Goal: Information Seeking & Learning: Find contact information

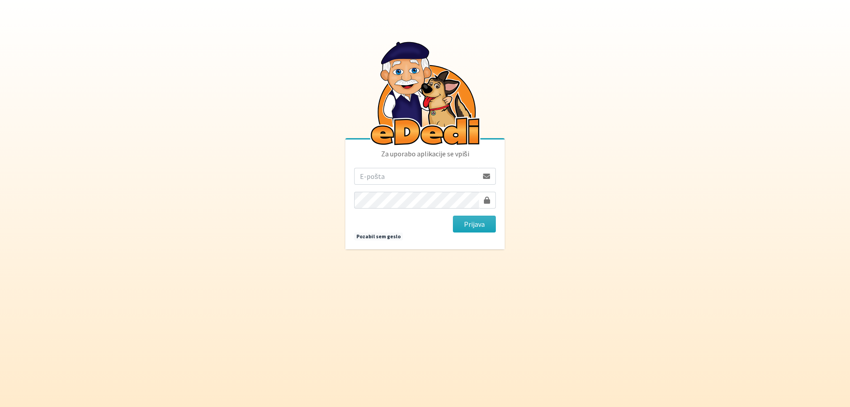
type input "[EMAIL_ADDRESS][DOMAIN_NAME]"
click at [485, 200] on span at bounding box center [487, 200] width 6 height 7
click at [475, 227] on button "Prijava" at bounding box center [474, 224] width 43 height 17
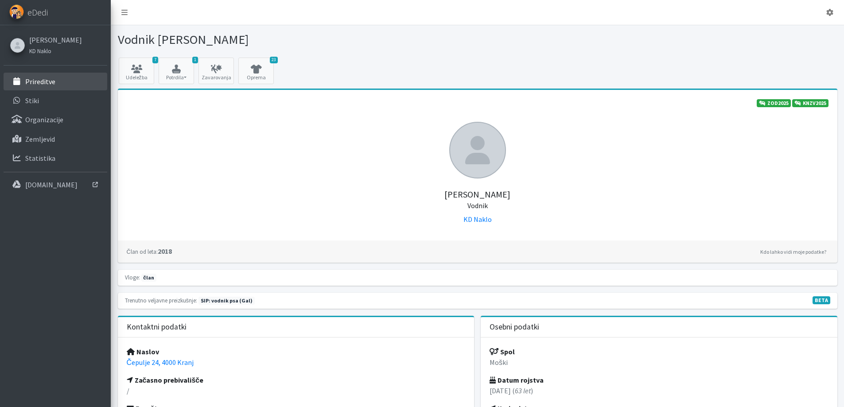
click at [46, 80] on p "Prireditve" at bounding box center [40, 81] width 30 height 9
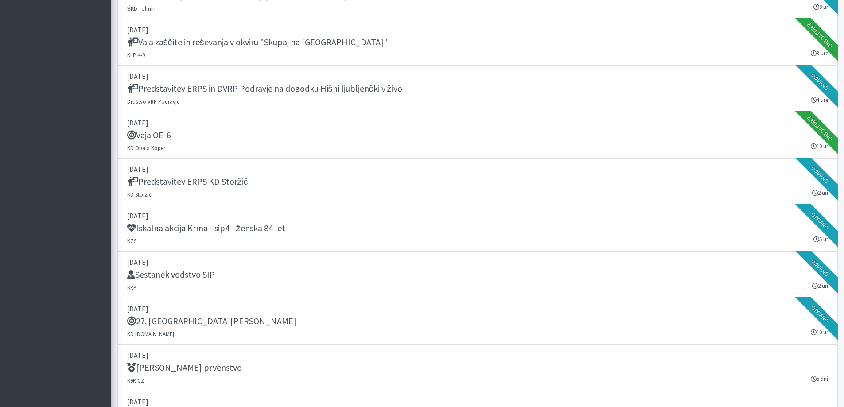
scroll to position [974, 0]
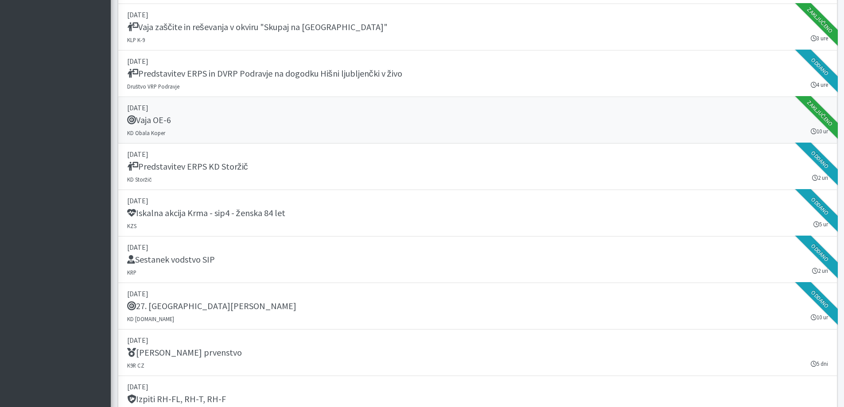
click at [151, 125] on h5 "Vaja OE-6" at bounding box center [149, 120] width 44 height 11
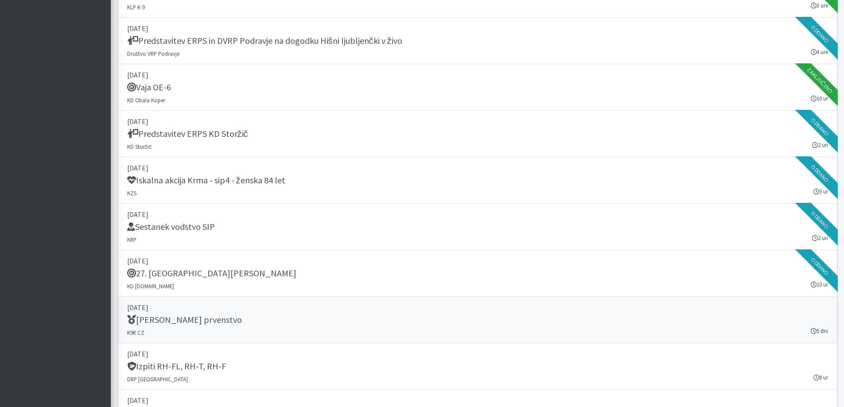
scroll to position [1107, 0]
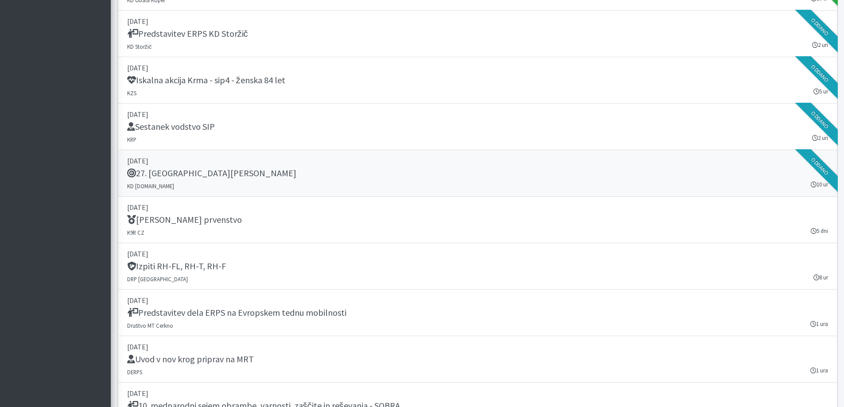
click at [188, 175] on h5 "27. Memorial Boža Talana" at bounding box center [211, 173] width 169 height 11
click at [200, 130] on h5 "Sestanek vodstvo SIP" at bounding box center [171, 126] width 88 height 11
click at [189, 128] on h5 "Sestanek vodstvo SIP" at bounding box center [171, 126] width 88 height 11
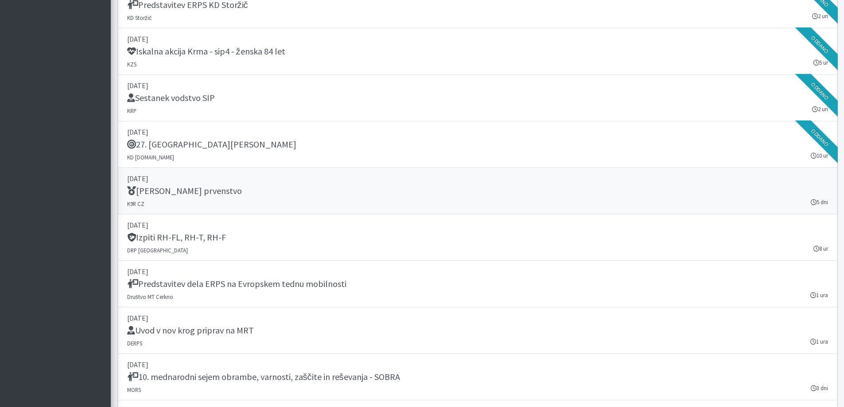
scroll to position [1151, 0]
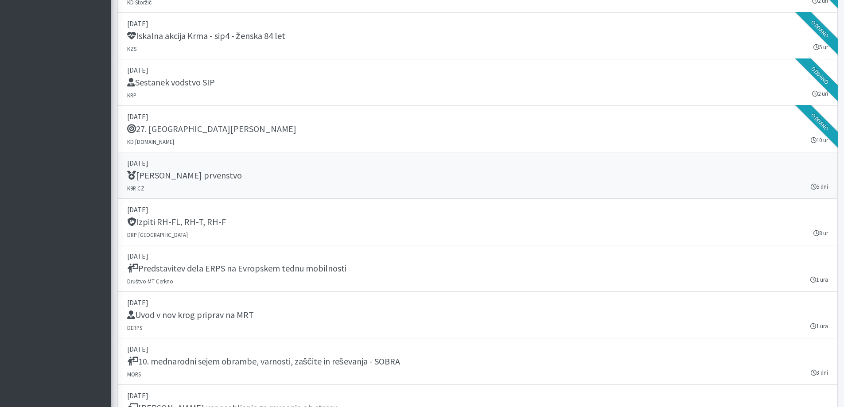
click at [178, 178] on h5 "IRO Svetovno prvenstvo" at bounding box center [184, 175] width 115 height 11
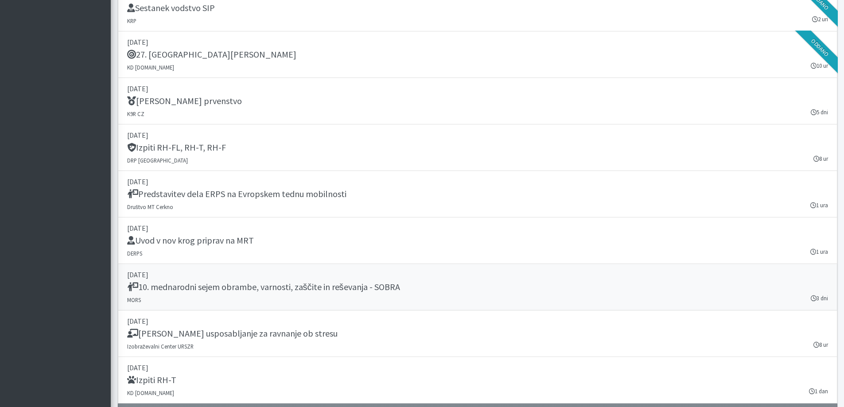
scroll to position [1240, 0]
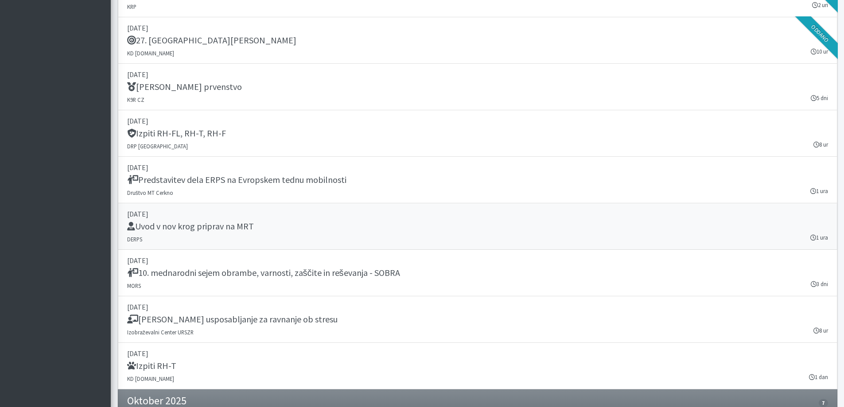
click at [216, 227] on h5 "Uvod v nov krog priprav na MRT" at bounding box center [190, 226] width 127 height 11
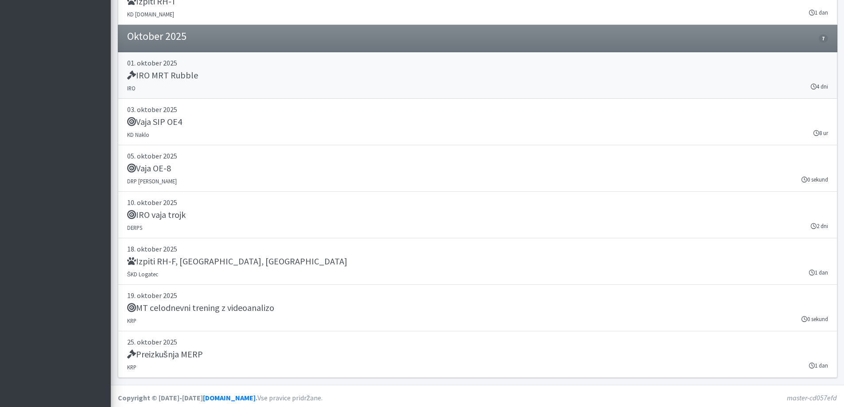
scroll to position [1607, 0]
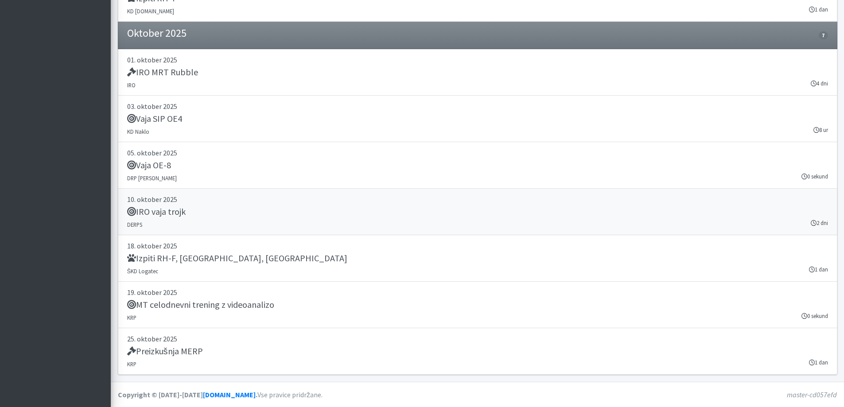
click at [171, 211] on h5 "IRO vaja trojk" at bounding box center [156, 211] width 58 height 11
click at [184, 354] on h5 "Preizkušnja MERP" at bounding box center [165, 351] width 76 height 11
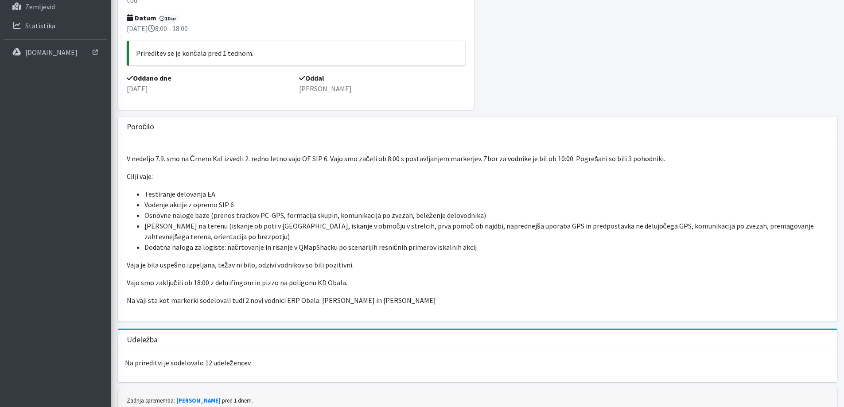
scroll to position [133, 0]
drag, startPoint x: 196, startPoint y: 205, endPoint x: 212, endPoint y: 205, distance: 16.4
click at [209, 205] on li "Vodenje akcije z opremo SIP 6" at bounding box center [486, 204] width 684 height 11
click at [212, 205] on li "Vodenje akcije z opremo SIP 6" at bounding box center [486, 204] width 684 height 11
drag, startPoint x: 202, startPoint y: 207, endPoint x: 239, endPoint y: 208, distance: 36.8
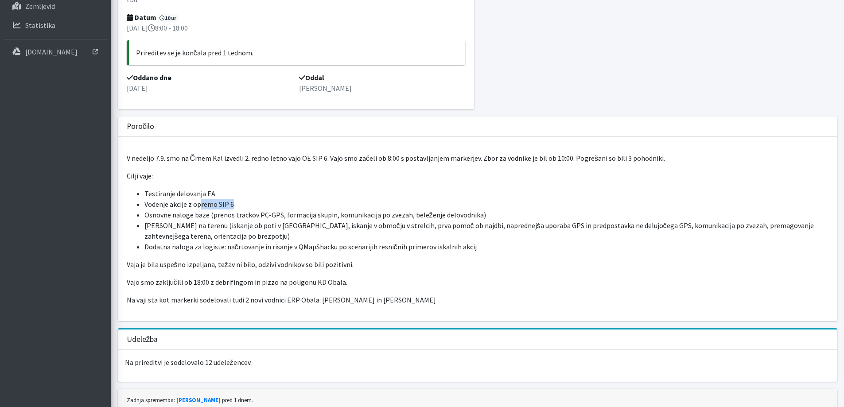
click at [237, 209] on li "Vodenje akcije z opremo SIP 6" at bounding box center [486, 204] width 684 height 11
click at [239, 208] on li "Vodenje akcije z opremo SIP 6" at bounding box center [486, 204] width 684 height 11
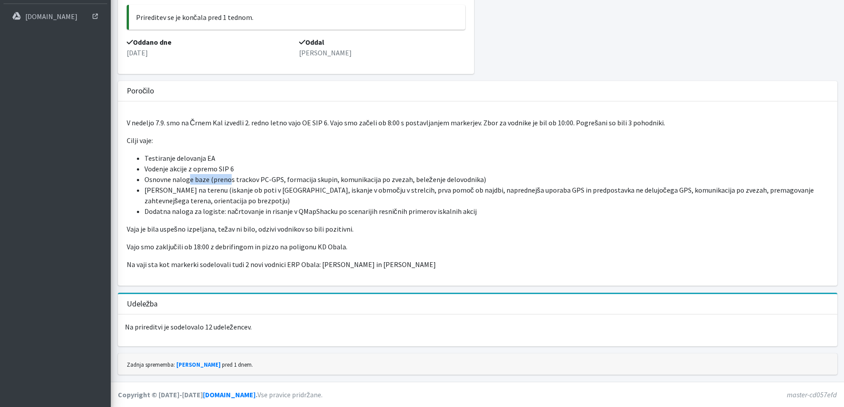
drag, startPoint x: 191, startPoint y: 180, endPoint x: 230, endPoint y: 182, distance: 39.0
click at [230, 182] on li "Osnovne naloge baze (prenos trackov PC-GPS, formacija skupin, komunikacija po z…" at bounding box center [486, 179] width 684 height 11
drag, startPoint x: 219, startPoint y: 250, endPoint x: 230, endPoint y: 250, distance: 11.1
click at [230, 250] on p "Vajo smo zaključili ob 18:00 z debrifingom in pizzo na poligonu KD Obala." at bounding box center [477, 246] width 701 height 11
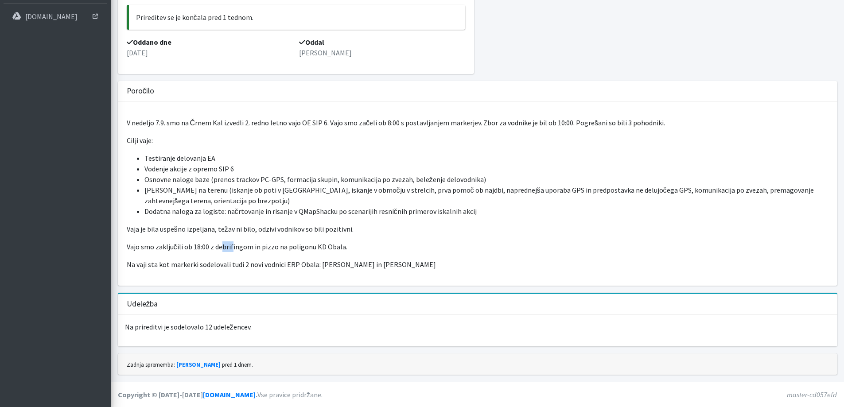
click at [230, 250] on p "Vajo smo zaključili ob 18:00 z debrifingom in pizzo na poligonu KD Obala." at bounding box center [477, 246] width 701 height 11
drag, startPoint x: 259, startPoint y: 263, endPoint x: 272, endPoint y: 263, distance: 13.3
click at [271, 263] on p "Na vaji sta kot markerki sodelovali tudi 2 novi vodnici ERP Obala: Maja Metlika…" at bounding box center [477, 264] width 701 height 11
click at [275, 263] on p "Na vaji sta kot markerki sodelovali tudi 2 novi vodnici ERP Obala: Maja Metlika…" at bounding box center [477, 264] width 701 height 11
drag, startPoint x: 308, startPoint y: 265, endPoint x: 317, endPoint y: 264, distance: 8.9
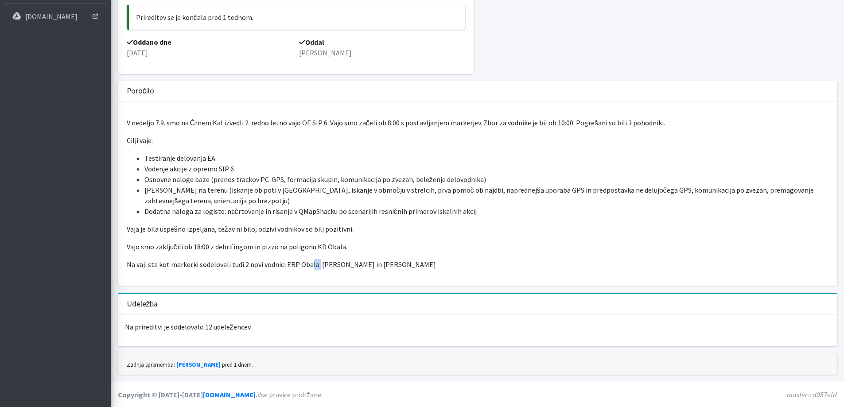
click at [317, 264] on p "Na vaji sta kot markerki sodelovali tudi 2 novi vodnici ERP Obala: Maja Metlika…" at bounding box center [477, 264] width 701 height 11
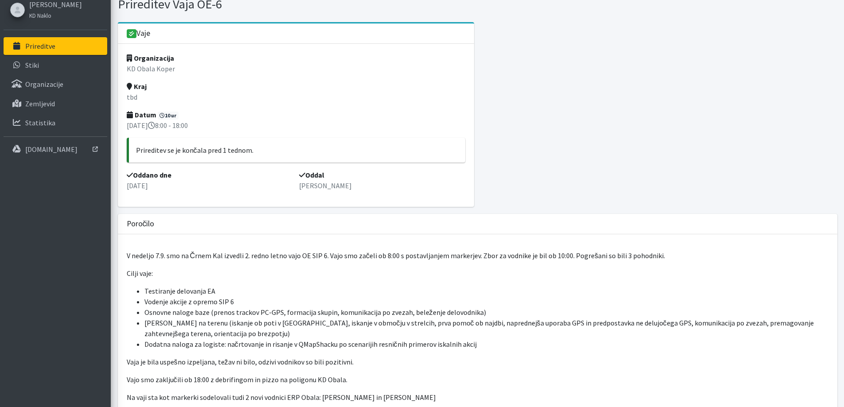
scroll to position [0, 0]
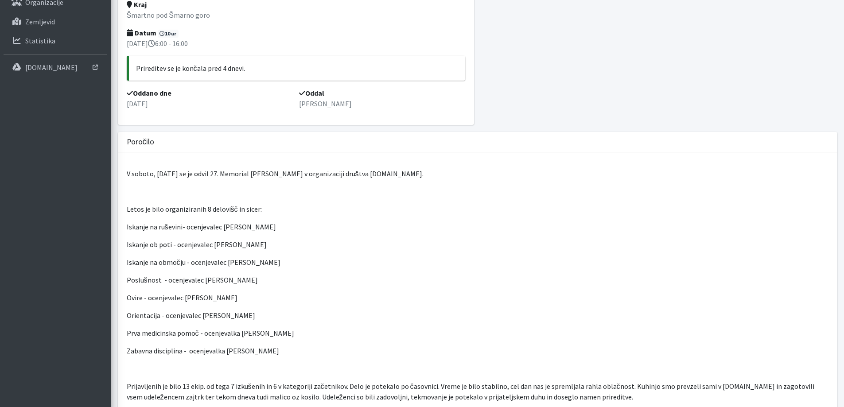
scroll to position [133, 0]
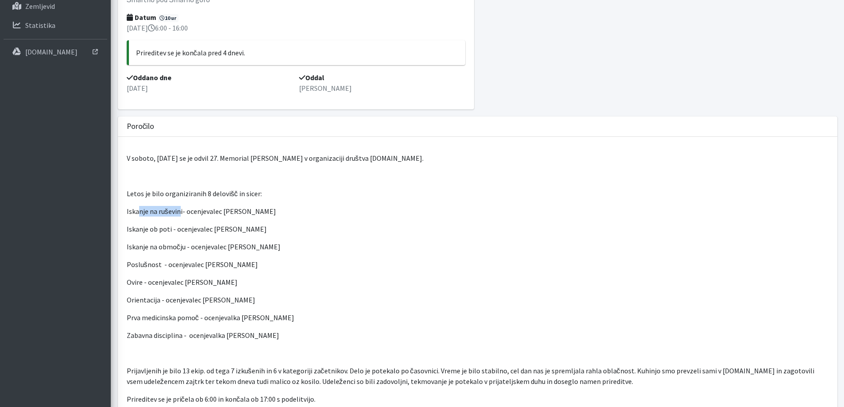
drag, startPoint x: 140, startPoint y: 209, endPoint x: 188, endPoint y: 209, distance: 48.3
click at [182, 209] on p "Iskanje na ruševini- ocenjevalec Grozdan Grižančič" at bounding box center [477, 211] width 701 height 11
click at [189, 209] on p "Iskanje na ruševini- ocenjevalec Grozdan Grižančič" at bounding box center [477, 211] width 701 height 11
drag, startPoint x: 161, startPoint y: 228, endPoint x: 185, endPoint y: 229, distance: 23.5
click at [176, 228] on p "Iskanje ob poti - ocenjevalec Gregor Šonc" at bounding box center [477, 229] width 701 height 11
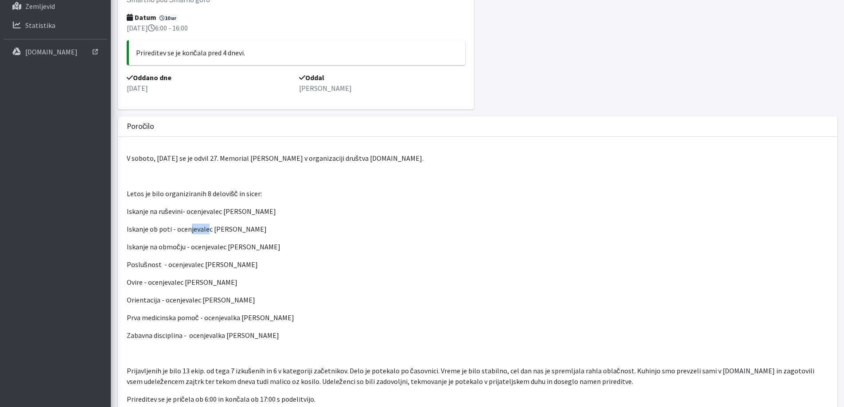
drag, startPoint x: 189, startPoint y: 230, endPoint x: 206, endPoint y: 231, distance: 17.3
click at [206, 231] on p "Iskanje ob poti - ocenjevalec Gregor Šonc" at bounding box center [477, 229] width 701 height 11
drag, startPoint x: 162, startPoint y: 247, endPoint x: 194, endPoint y: 247, distance: 32.3
click at [192, 247] on p "Iskanje na območju - ocenjevalec Ivan Tavčar" at bounding box center [477, 246] width 701 height 11
click at [194, 247] on p "Iskanje na območju - ocenjevalec Ivan Tavčar" at bounding box center [477, 246] width 701 height 11
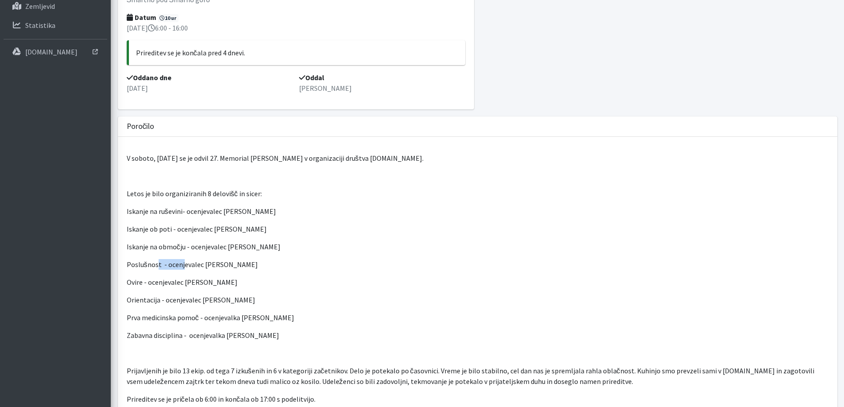
drag, startPoint x: 157, startPoint y: 263, endPoint x: 184, endPoint y: 266, distance: 27.2
click at [183, 266] on p "Poslušnost - ocenjevalec Marko Bručan" at bounding box center [477, 264] width 701 height 11
click at [187, 266] on p "Poslušnost - ocenjevalec Marko Bručan" at bounding box center [477, 264] width 701 height 11
drag, startPoint x: 163, startPoint y: 283, endPoint x: 184, endPoint y: 285, distance: 21.3
click at [182, 285] on p "Ovire - ocenjevalec damjan Hrovat" at bounding box center [477, 282] width 701 height 11
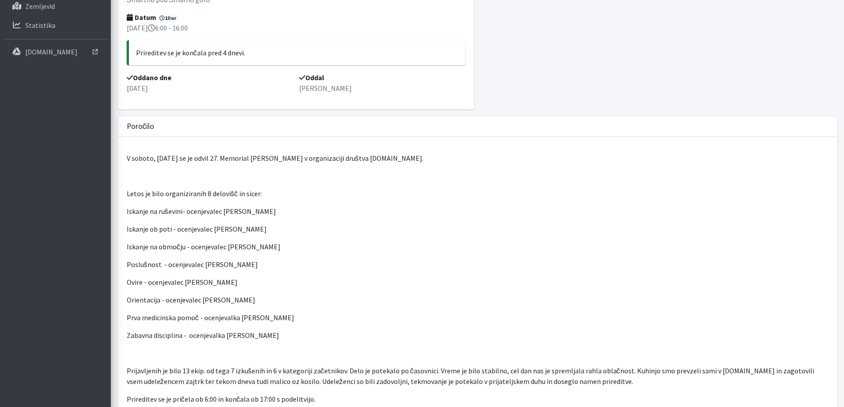
click at [187, 286] on p "Ovire - ocenjevalec damjan Hrovat" at bounding box center [477, 282] width 701 height 11
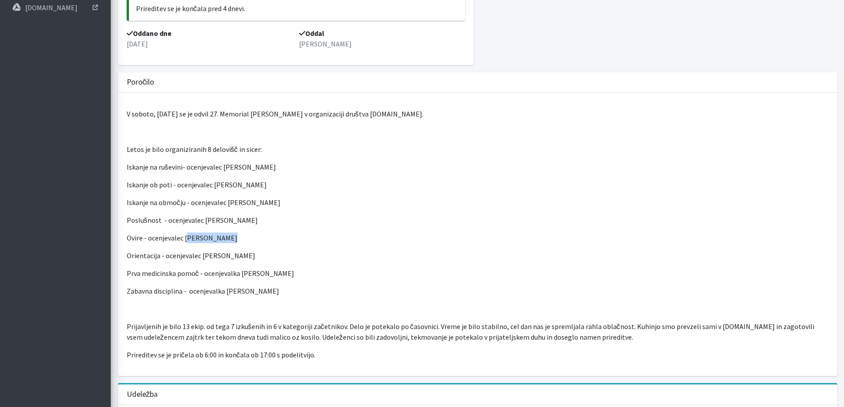
drag, startPoint x: 189, startPoint y: 236, endPoint x: 227, endPoint y: 241, distance: 38.5
click at [227, 241] on p "Ovire - ocenjevalec damjan Hrovat" at bounding box center [477, 237] width 701 height 11
drag, startPoint x: 186, startPoint y: 258, endPoint x: 212, endPoint y: 258, distance: 26.1
click at [212, 258] on p "Orientacija - ocenjevalec Primož Kanič" at bounding box center [477, 255] width 701 height 11
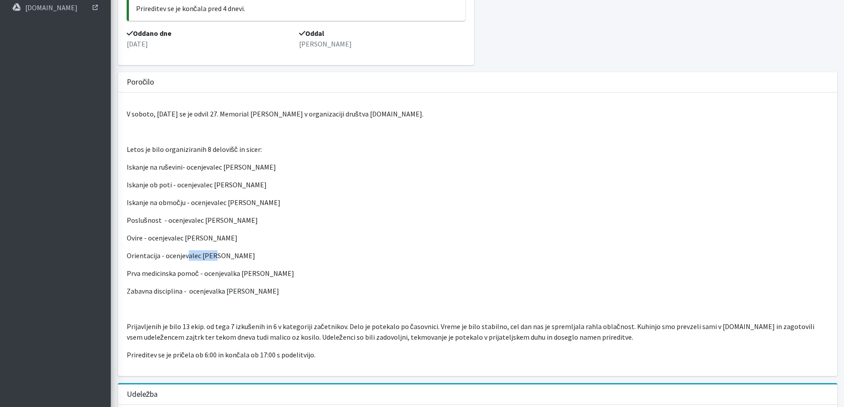
click at [214, 258] on p "Orientacija - ocenjevalec Primož Kanič" at bounding box center [477, 255] width 701 height 11
drag, startPoint x: 212, startPoint y: 273, endPoint x: 235, endPoint y: 274, distance: 22.6
click at [234, 274] on p "Prva medicinska pomoč - ocenjevalka Tonja Gomzi Hrabar" at bounding box center [477, 273] width 701 height 11
click at [235, 274] on p "Prva medicinska pomoč - ocenjevalka Tonja Gomzi Hrabar" at bounding box center [477, 273] width 701 height 11
drag, startPoint x: 155, startPoint y: 276, endPoint x: 176, endPoint y: 274, distance: 20.9
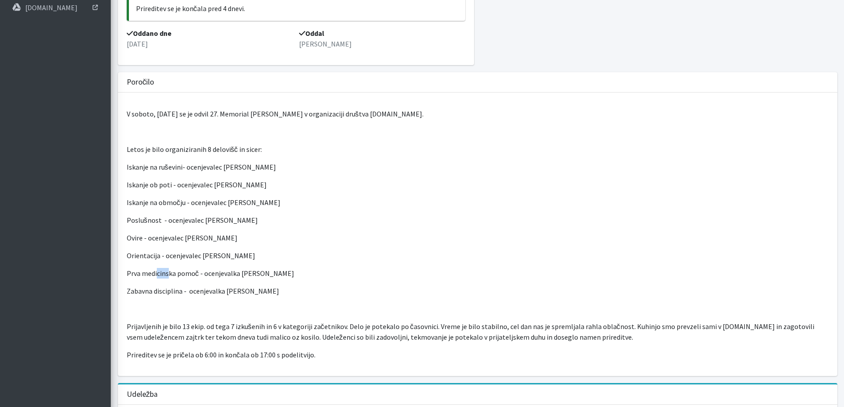
click at [170, 275] on p "Prva medicinska pomoč - ocenjevalka Tonja Gomzi Hrabar" at bounding box center [477, 273] width 701 height 11
drag, startPoint x: 177, startPoint y: 274, endPoint x: 192, endPoint y: 273, distance: 15.1
click at [178, 274] on p "Prva medicinska pomoč - ocenjevalka Tonja Gomzi Hrabar" at bounding box center [477, 273] width 701 height 11
drag, startPoint x: 210, startPoint y: 275, endPoint x: 217, endPoint y: 276, distance: 7.2
click at [217, 276] on p "Prva medicinska pomoč - ocenjevalka Tonja Gomzi Hrabar" at bounding box center [477, 273] width 701 height 11
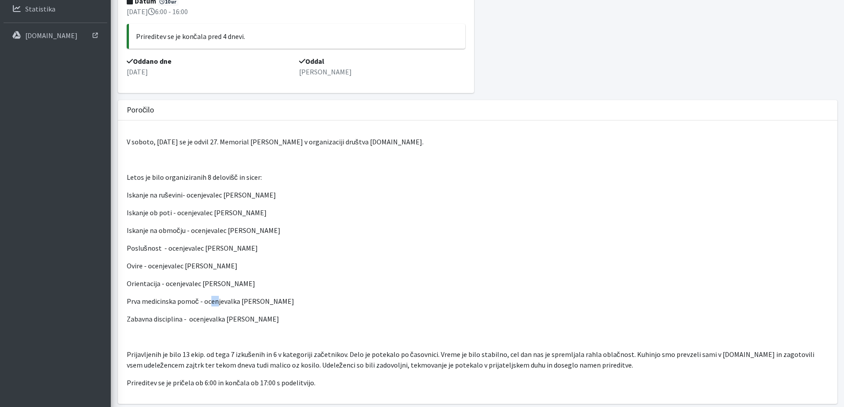
scroll to position [90, 0]
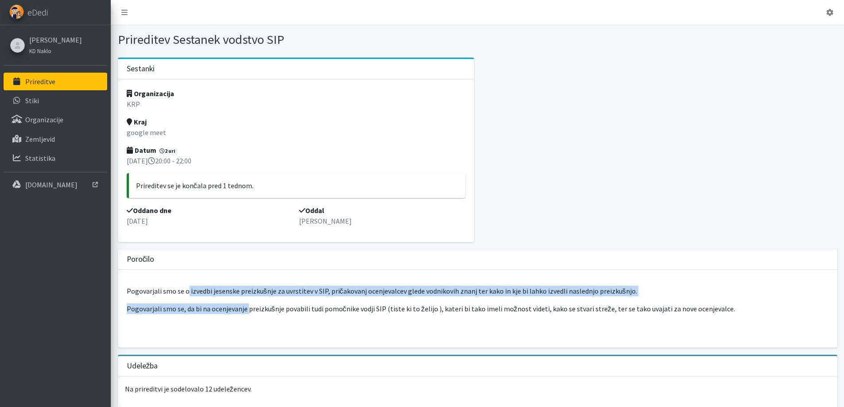
drag, startPoint x: 188, startPoint y: 293, endPoint x: 259, endPoint y: 297, distance: 71.8
click at [247, 297] on div "Pogovarjali smo se o izvedbi jesenske preizkušnje za uvrstitev v SIP, pričakova…" at bounding box center [477, 309] width 719 height 78
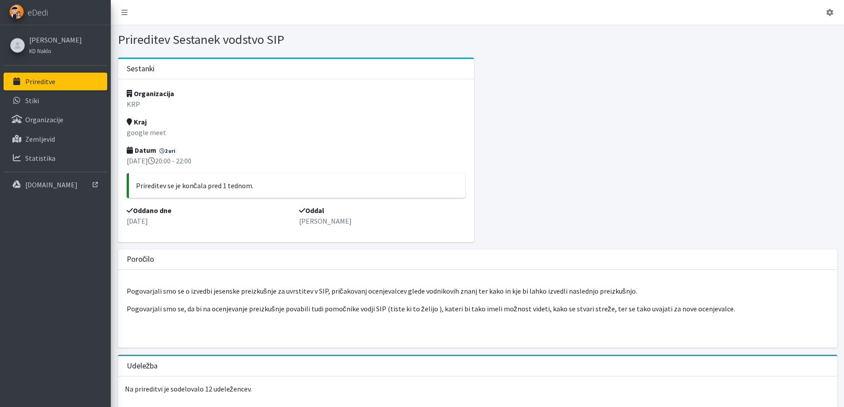
click at [259, 297] on div "Pogovarjali smo se o izvedbi jesenske preizkušnje za uvrstitev v SIP, pričakova…" at bounding box center [477, 309] width 719 height 78
click at [314, 293] on p "Pogovarjali smo se o izvedbi jesenske preizkušnje za uvrstitev v SIP, pričakova…" at bounding box center [477, 291] width 701 height 11
drag, startPoint x: 426, startPoint y: 295, endPoint x: 437, endPoint y: 295, distance: 12.0
click at [437, 295] on p "Pogovarjali smo se o izvedbi jesenske preizkušnje za uvrstitev v SIP, pričakova…" at bounding box center [477, 291] width 701 height 11
click at [438, 295] on p "Pogovarjali smo se o izvedbi jesenske preizkušnje za uvrstitev v SIP, pričakova…" at bounding box center [477, 291] width 701 height 11
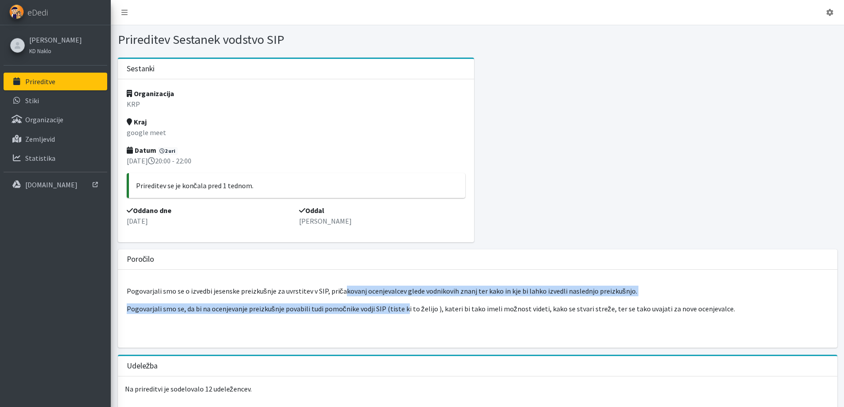
drag, startPoint x: 341, startPoint y: 290, endPoint x: 431, endPoint y: 297, distance: 90.6
click at [404, 297] on div "Pogovarjali smo se o izvedbi jesenske preizkušnje za uvrstitev v SIP, pričakova…" at bounding box center [477, 309] width 719 height 78
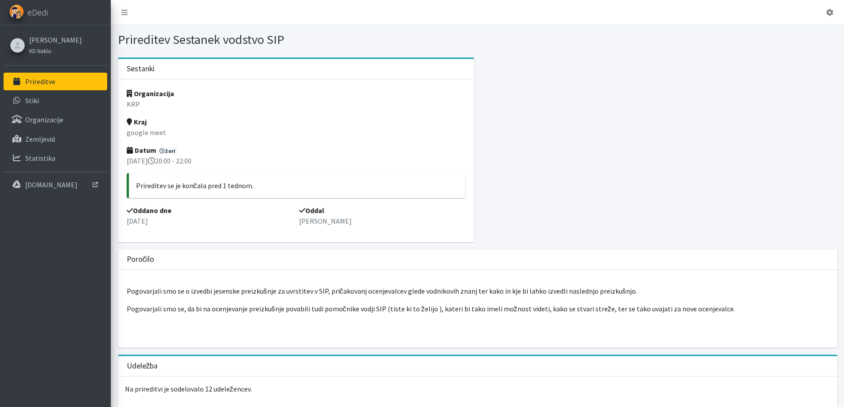
click at [434, 297] on div "Pogovarjali smo se o izvedbi jesenske preizkušnje za uvrstitev v SIP, pričakova…" at bounding box center [477, 309] width 719 height 78
click at [190, 314] on p "Pogovarjali smo se, da bi na ocenjevanje preizkušnje povabili tudi pomočnike vo…" at bounding box center [477, 308] width 701 height 11
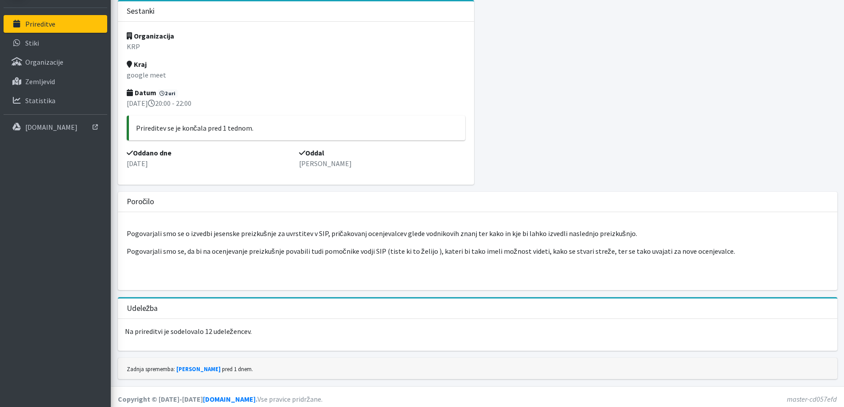
scroll to position [62, 0]
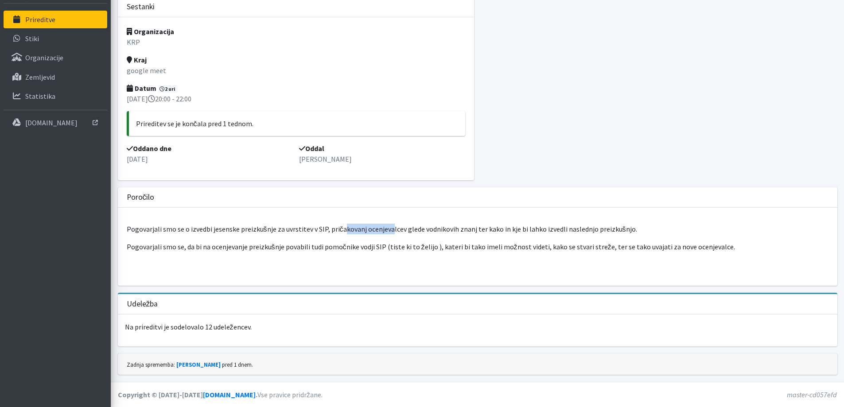
drag, startPoint x: 340, startPoint y: 231, endPoint x: 386, endPoint y: 231, distance: 46.5
click at [386, 231] on p "Pogovarjali smo se o izvedbi jesenske preizkušnje za uvrstitev v SIP, pričakova…" at bounding box center [477, 229] width 701 height 11
drag, startPoint x: 192, startPoint y: 248, endPoint x: 206, endPoint y: 248, distance: 14.2
click at [206, 248] on p "Pogovarjali smo se, da bi na ocenjevanje preizkušnje povabili tudi pomočnike vo…" at bounding box center [477, 246] width 701 height 11
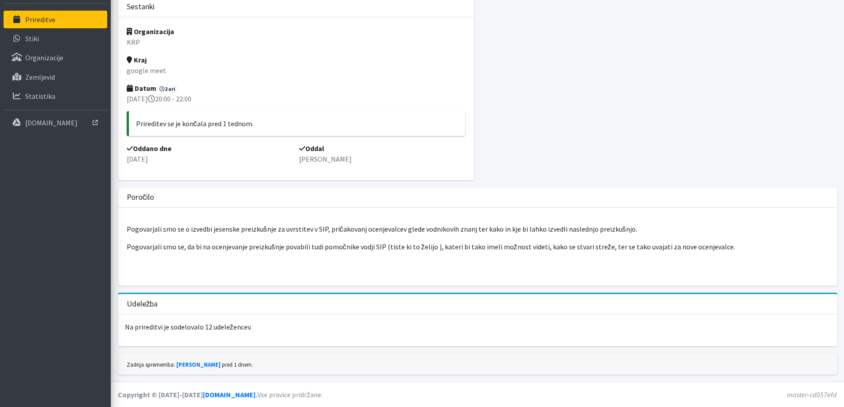
click at [209, 248] on p "Pogovarjali smo se, da bi na ocenjevanje preizkušnje povabili tudi pomočnike vo…" at bounding box center [477, 246] width 701 height 11
drag, startPoint x: 225, startPoint y: 248, endPoint x: 253, endPoint y: 251, distance: 28.5
click at [253, 251] on p "Pogovarjali smo se, da bi na ocenjevanje preizkušnje povabili tudi pomočnike vo…" at bounding box center [477, 246] width 701 height 11
click at [262, 253] on div "Pogovarjali smo se o izvedbi jesenske preizkušnje za uvrstitev v SIP, pričakova…" at bounding box center [477, 247] width 719 height 78
drag, startPoint x: 171, startPoint y: 250, endPoint x: 232, endPoint y: 252, distance: 60.7
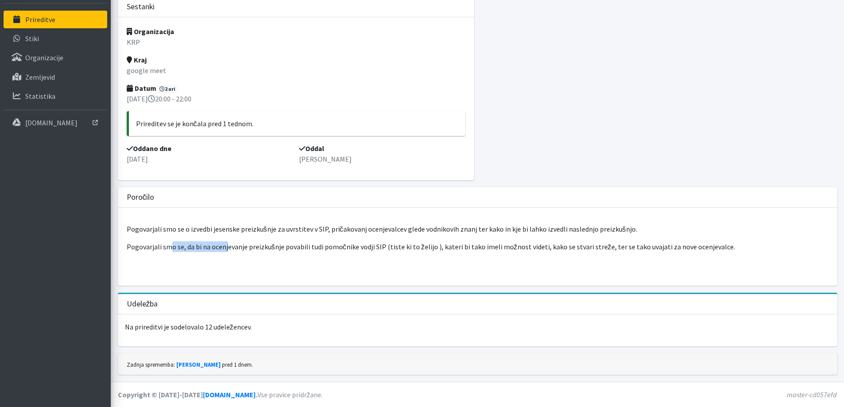
click at [226, 250] on p "Pogovarjali smo se, da bi na ocenjevanje preizkušnje povabili tudi pomočnike vo…" at bounding box center [477, 246] width 701 height 11
click at [232, 252] on div "Pogovarjali smo se o izvedbi jesenske preizkušnje za uvrstitev v SIP, pričakova…" at bounding box center [477, 247] width 719 height 78
drag, startPoint x: 364, startPoint y: 248, endPoint x: 377, endPoint y: 249, distance: 12.4
click at [377, 249] on p "Pogovarjali smo se, da bi na ocenjevanje preizkušnje povabili tudi pomočnike vo…" at bounding box center [477, 246] width 701 height 11
click at [378, 249] on p "Pogovarjali smo se, da bi na ocenjevanje preizkušnje povabili tudi pomočnike vo…" at bounding box center [477, 246] width 701 height 11
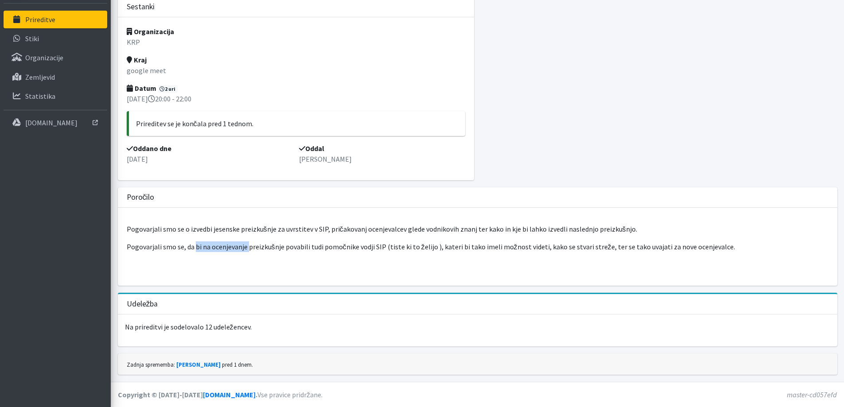
drag, startPoint x: 194, startPoint y: 246, endPoint x: 267, endPoint y: 247, distance: 73.9
click at [252, 246] on p "Pogovarjali smo se, da bi na ocenjevanje preizkušnje povabili tudi pomočnike vo…" at bounding box center [477, 246] width 701 height 11
click at [269, 247] on p "Pogovarjali smo se, da bi na ocenjevanje preizkušnje povabili tudi pomočnike vo…" at bounding box center [477, 246] width 701 height 11
drag, startPoint x: 283, startPoint y: 248, endPoint x: 319, endPoint y: 250, distance: 35.9
click at [306, 250] on p "Pogovarjali smo se, da bi na ocenjevanje preizkušnje povabili tudi pomočnike vo…" at bounding box center [477, 246] width 701 height 11
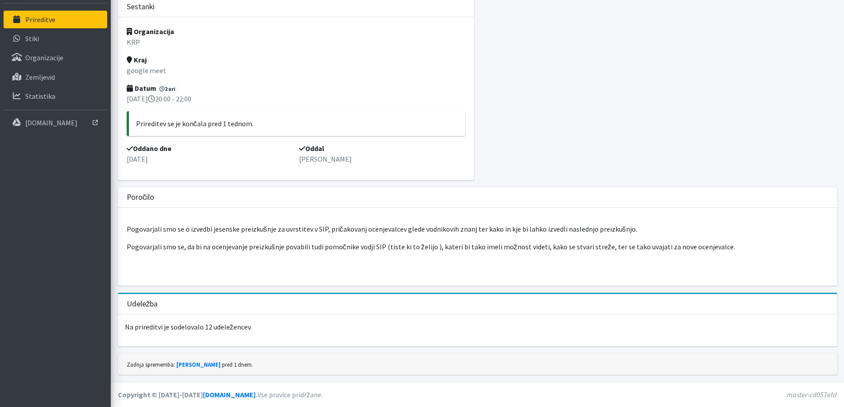
click at [319, 250] on p "Pogovarjali smo se, da bi na ocenjevanje preizkušnje povabili tudi pomočnike vo…" at bounding box center [477, 246] width 701 height 11
drag, startPoint x: 327, startPoint y: 250, endPoint x: 346, endPoint y: 250, distance: 19.5
click at [346, 250] on p "Pogovarjali smo se, da bi na ocenjevanje preizkušnje povabili tudi pomočnike vo…" at bounding box center [477, 246] width 701 height 11
click at [347, 250] on p "Pogovarjali smo se, da bi na ocenjevanje preizkušnje povabili tudi pomočnike vo…" at bounding box center [477, 246] width 701 height 11
drag, startPoint x: 360, startPoint y: 247, endPoint x: 379, endPoint y: 246, distance: 19.5
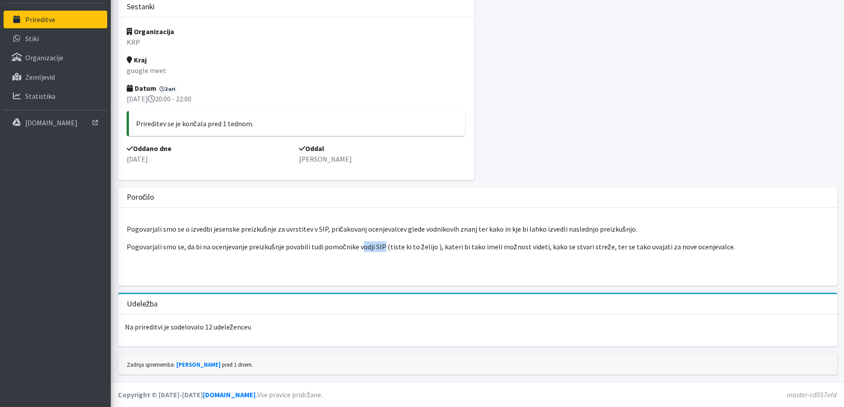
click at [379, 246] on p "Pogovarjali smo se, da bi na ocenjevanje preizkušnje povabili tudi pomočnike vo…" at bounding box center [477, 246] width 701 height 11
click at [382, 248] on p "Pogovarjali smo se, da bi na ocenjevanje preizkušnje povabili tudi pomočnike vo…" at bounding box center [477, 246] width 701 height 11
drag, startPoint x: 343, startPoint y: 246, endPoint x: 374, endPoint y: 246, distance: 31.4
click at [369, 246] on p "Pogovarjali smo se, da bi na ocenjevanje preizkušnje povabili tudi pomočnike vo…" at bounding box center [477, 246] width 701 height 11
click at [381, 247] on p "Pogovarjali smo se, da bi na ocenjevanje preizkušnje povabili tudi pomočnike vo…" at bounding box center [477, 246] width 701 height 11
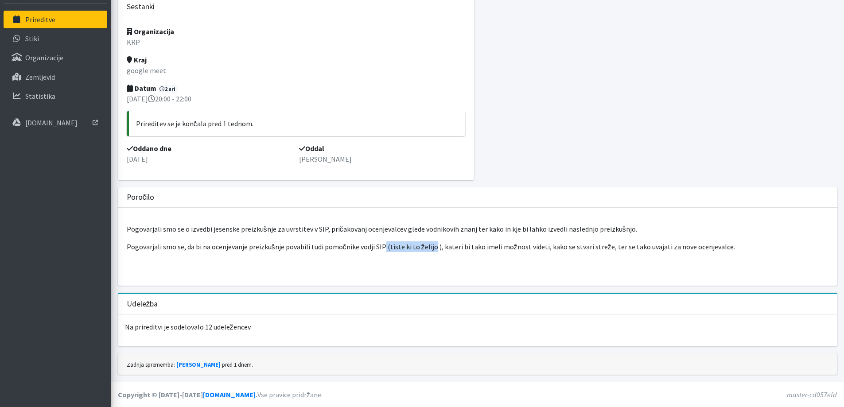
drag, startPoint x: 379, startPoint y: 247, endPoint x: 438, endPoint y: 249, distance: 59.4
click at [428, 248] on p "Pogovarjali smo se, da bi na ocenjevanje preizkušnje povabili tudi pomočnike vo…" at bounding box center [477, 246] width 701 height 11
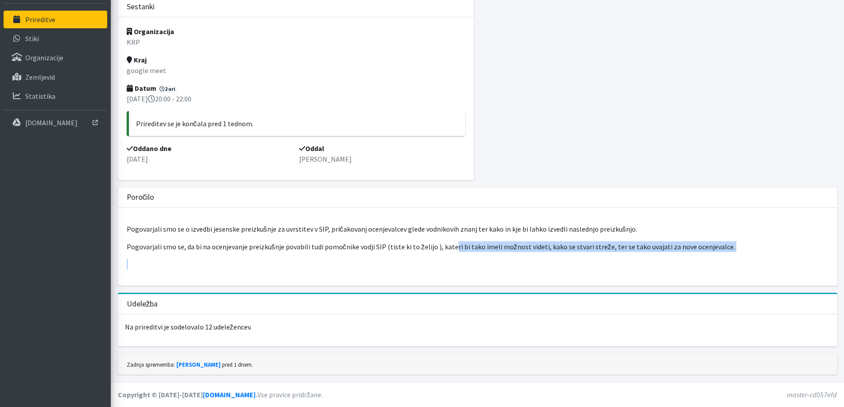
drag, startPoint x: 446, startPoint y: 248, endPoint x: 489, endPoint y: 253, distance: 42.8
click at [489, 253] on div "Pogovarjali smo se o izvedbi jesenske preizkušnje za uvrstitev v SIP, pričakova…" at bounding box center [477, 247] width 719 height 78
click at [519, 255] on div "Pogovarjali smo se o izvedbi jesenske preizkušnje za uvrstitev v SIP, pričakova…" at bounding box center [477, 247] width 719 height 78
drag, startPoint x: 589, startPoint y: 251, endPoint x: 605, endPoint y: 251, distance: 15.9
click at [605, 251] on p "Pogovarjali smo se, da bi na ocenjevanje preizkušnje povabili tudi pomočnike vo…" at bounding box center [477, 246] width 701 height 11
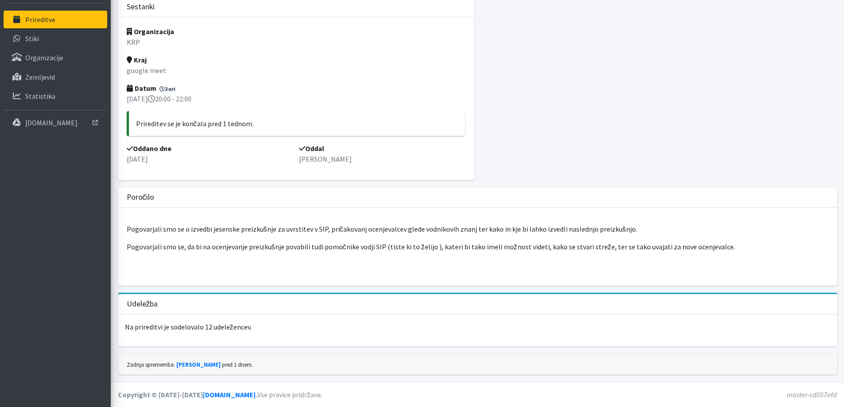
click at [610, 252] on p "Pogovarjali smo se, da bi na ocenjevanje preizkušnje povabili tudi pomočnike vo…" at bounding box center [477, 246] width 701 height 11
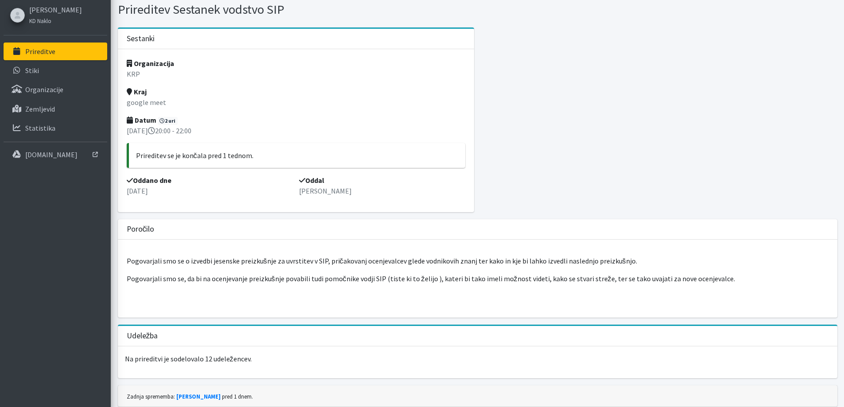
scroll to position [0, 0]
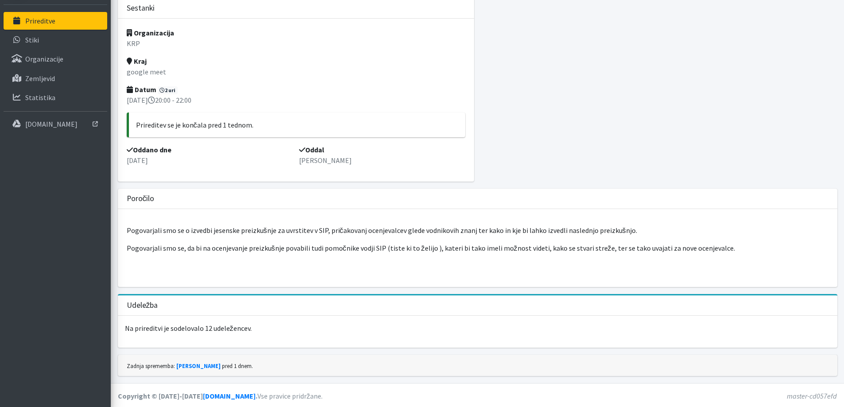
scroll to position [62, 0]
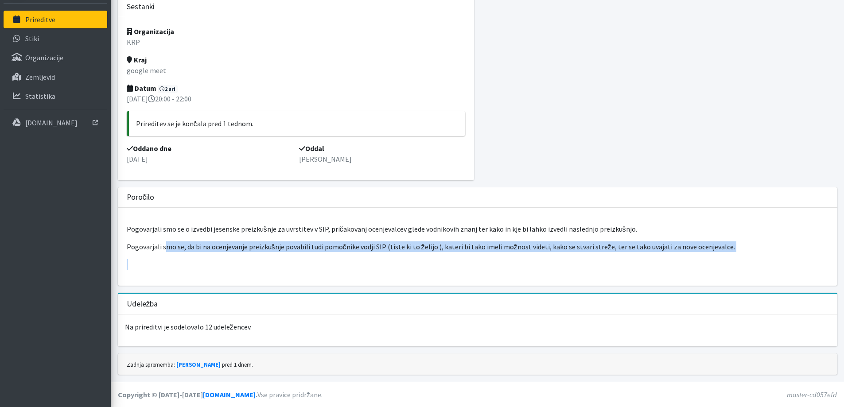
drag, startPoint x: 166, startPoint y: 249, endPoint x: 203, endPoint y: 253, distance: 36.5
click at [203, 253] on div "Pogovarjali smo se o izvedbi jesenske preizkušnje za uvrstitev v SIP, pričakova…" at bounding box center [477, 247] width 719 height 78
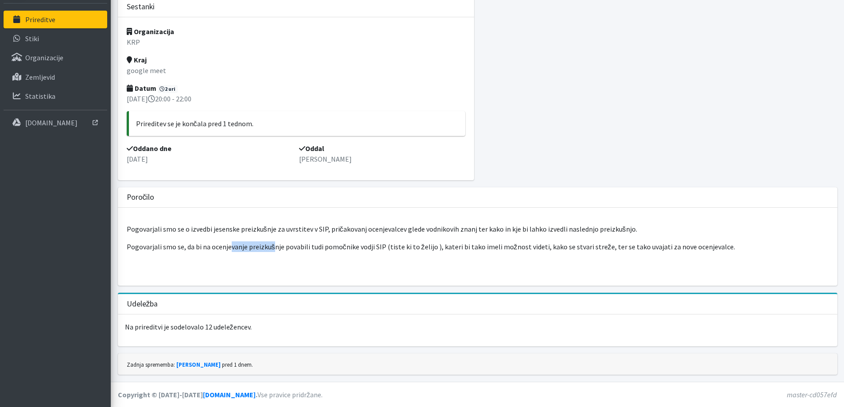
drag, startPoint x: 250, startPoint y: 248, endPoint x: 271, endPoint y: 251, distance: 20.6
click at [271, 251] on p "Pogovarjali smo se, da bi na ocenjevanje preizkušnje povabili tudi pomočnike vo…" at bounding box center [477, 246] width 701 height 11
drag, startPoint x: 272, startPoint y: 251, endPoint x: 300, endPoint y: 255, distance: 28.7
click at [273, 252] on p "Pogovarjali smo se, da bi na ocenjevanje preizkušnje povabili tudi pomočnike vo…" at bounding box center [477, 246] width 701 height 11
drag, startPoint x: 352, startPoint y: 251, endPoint x: 365, endPoint y: 251, distance: 13.3
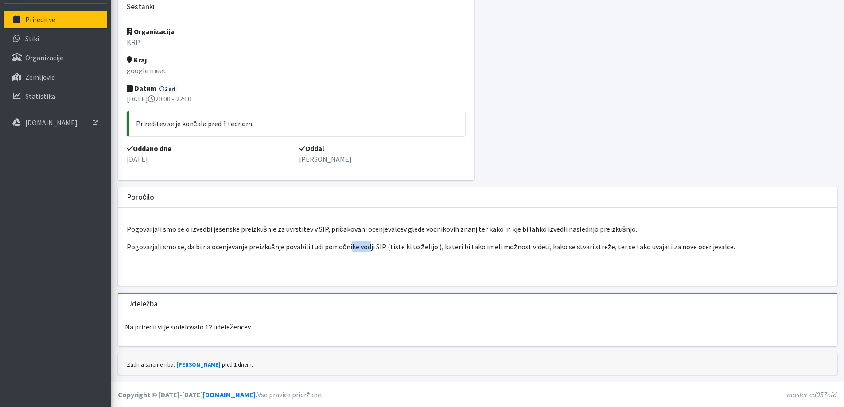
click at [365, 251] on p "Pogovarjali smo se, da bi na ocenjevanje preizkušnje povabili tudi pomočnike vo…" at bounding box center [477, 246] width 701 height 11
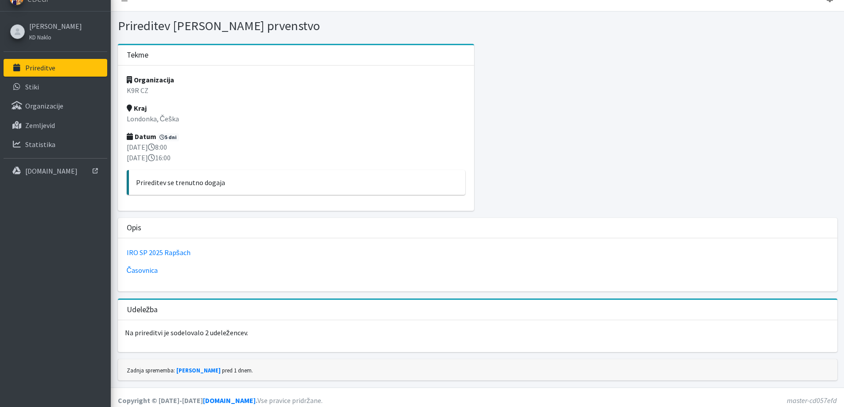
scroll to position [19, 0]
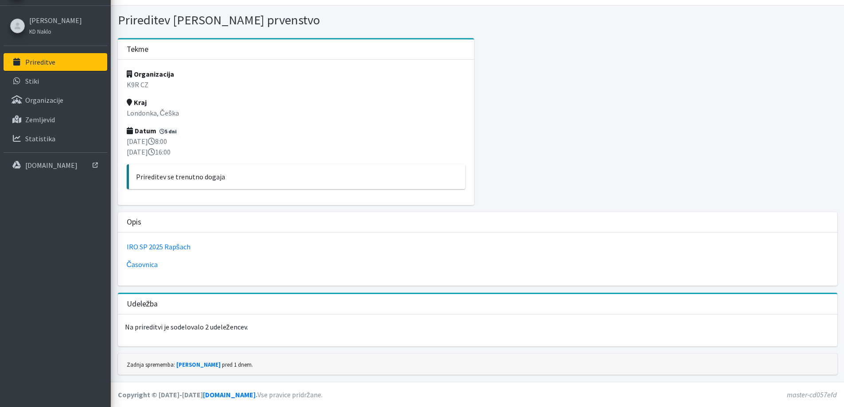
drag, startPoint x: 144, startPoint y: 139, endPoint x: 164, endPoint y: 141, distance: 20.0
click at [164, 141] on p "16. september 2025 8:00 21. september 2025 16:00" at bounding box center [296, 146] width 339 height 21
click at [165, 141] on p "16. september 2025 8:00 21. september 2025 16:00" at bounding box center [296, 146] width 339 height 21
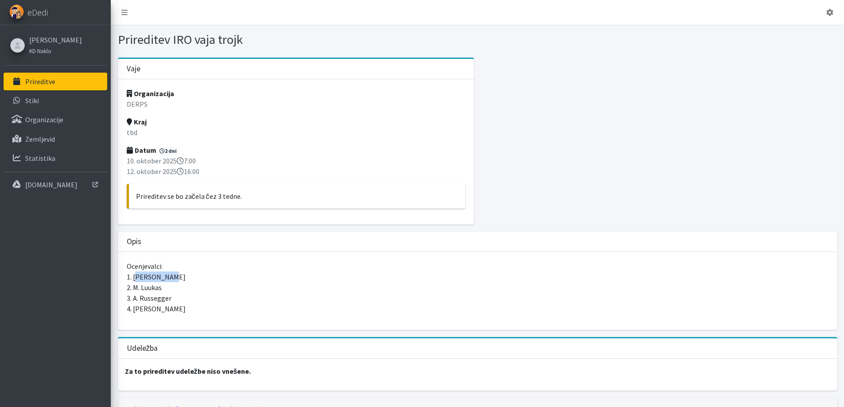
drag, startPoint x: 136, startPoint y: 277, endPoint x: 168, endPoint y: 279, distance: 31.5
click at [168, 279] on p "Ocenjevalci: 1. [PERSON_NAME] 2. M. Luukas 3. A. Russegger 4. [PERSON_NAME]" at bounding box center [477, 287] width 701 height 53
drag, startPoint x: 142, startPoint y: 284, endPoint x: 169, endPoint y: 286, distance: 27.5
click at [168, 285] on p "Ocenjevalci: 1. [PERSON_NAME] 2. M. Luukas 3. A. Russegger 4. [PERSON_NAME]" at bounding box center [477, 287] width 701 height 53
click at [178, 290] on p "Ocenjevalci: 1. [PERSON_NAME] 2. M. Luukas 3. A. Russegger 4. [PERSON_NAME]" at bounding box center [477, 287] width 701 height 53
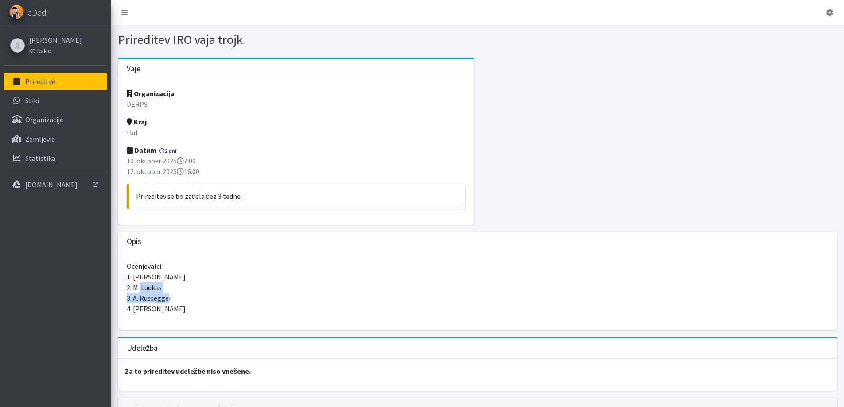
drag, startPoint x: 139, startPoint y: 292, endPoint x: 167, endPoint y: 296, distance: 28.2
click at [167, 296] on p "Ocenjevalci: 1. [PERSON_NAME] 2. M. Luukas 3. A. Russegger 4. [PERSON_NAME]" at bounding box center [477, 287] width 701 height 53
drag, startPoint x: 142, startPoint y: 307, endPoint x: 163, endPoint y: 310, distance: 20.5
click at [163, 310] on p "Ocenjevalci: 1. [PERSON_NAME] 2. M. Luukas 3. A. Russegger 4. [PERSON_NAME]" at bounding box center [477, 287] width 701 height 53
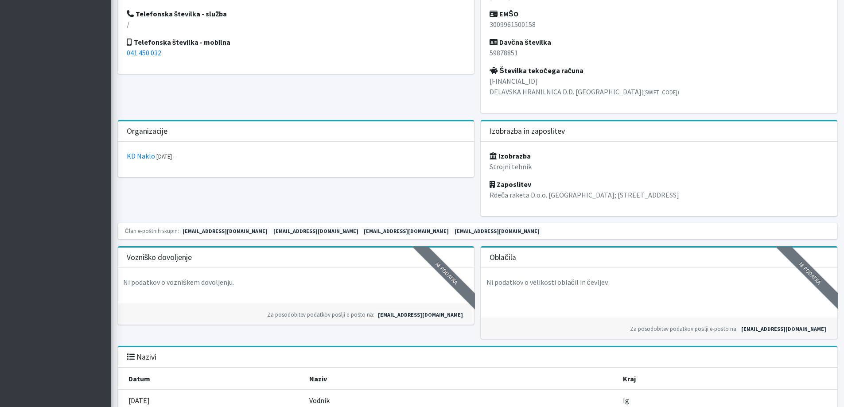
scroll to position [386, 0]
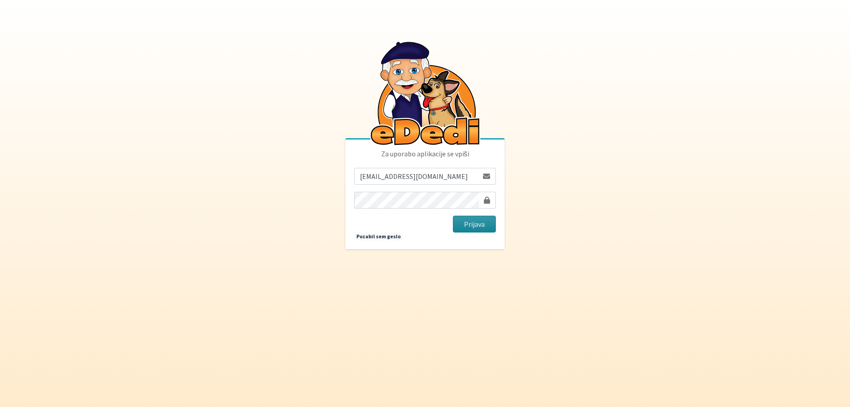
click at [467, 225] on button "Prijava" at bounding box center [474, 224] width 43 height 17
click at [468, 227] on button "Prijava" at bounding box center [474, 224] width 43 height 17
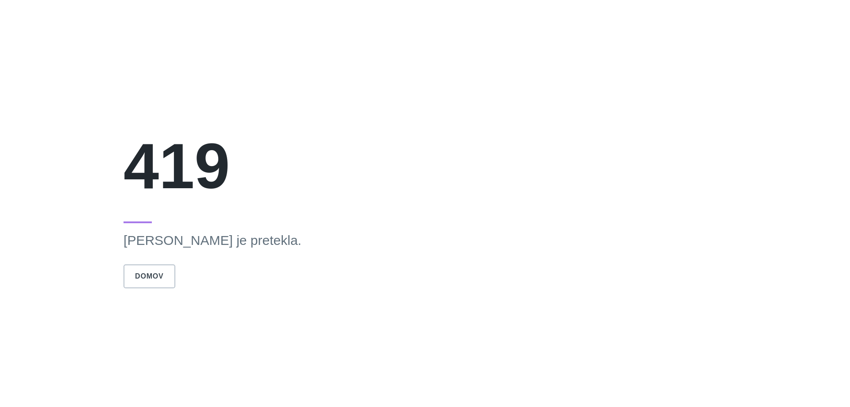
click at [175, 280] on button "Domov" at bounding box center [149, 276] width 51 height 24
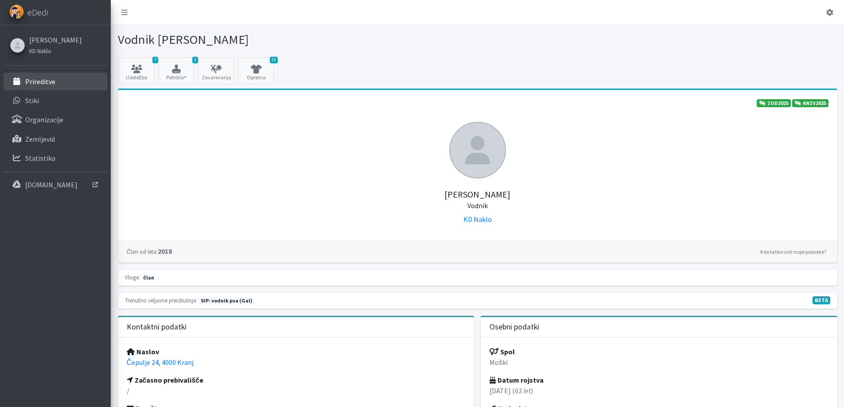
click at [42, 84] on p "Prireditve" at bounding box center [40, 81] width 30 height 9
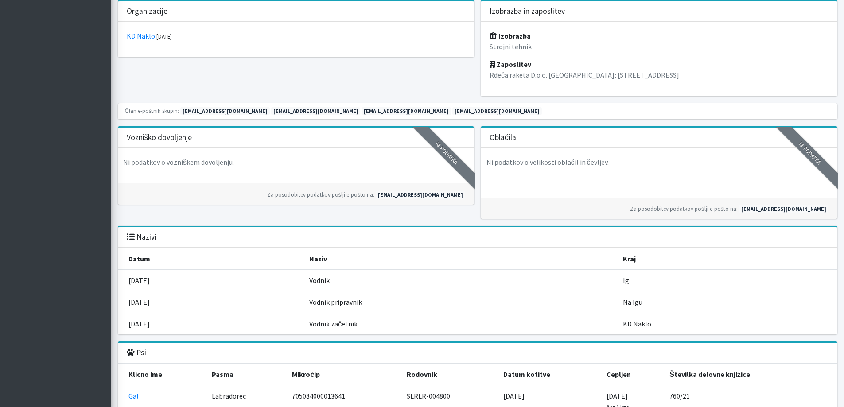
scroll to position [620, 0]
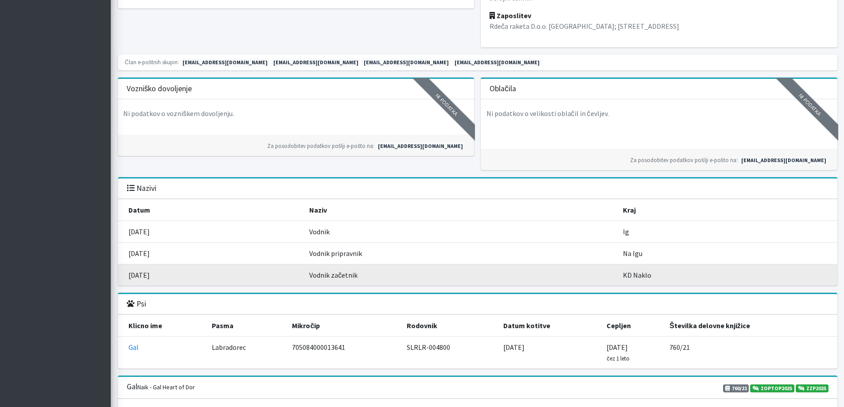
drag, startPoint x: 137, startPoint y: 276, endPoint x: 165, endPoint y: 276, distance: 27.9
click at [165, 276] on td "[DATE]" at bounding box center [211, 275] width 186 height 22
drag, startPoint x: 150, startPoint y: 275, endPoint x: 159, endPoint y: 275, distance: 9.3
click at [159, 275] on td "[DATE]" at bounding box center [211, 275] width 186 height 22
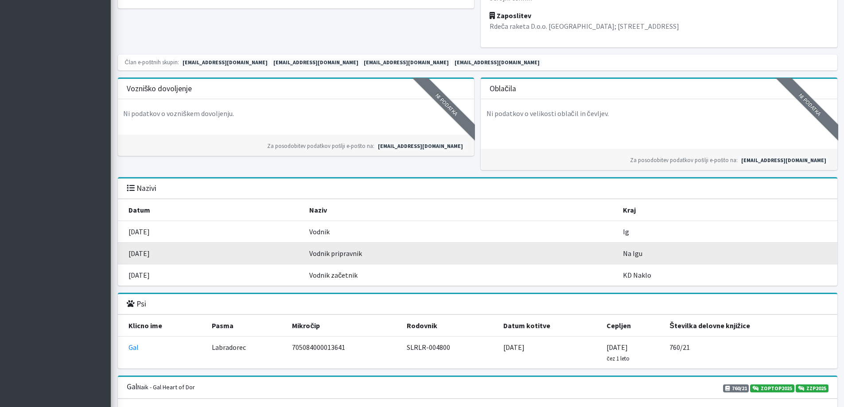
drag, startPoint x: 151, startPoint y: 253, endPoint x: 159, endPoint y: 253, distance: 7.1
click at [158, 253] on td "[DATE]" at bounding box center [211, 254] width 186 height 22
click at [159, 253] on td "[DATE]" at bounding box center [211, 254] width 186 height 22
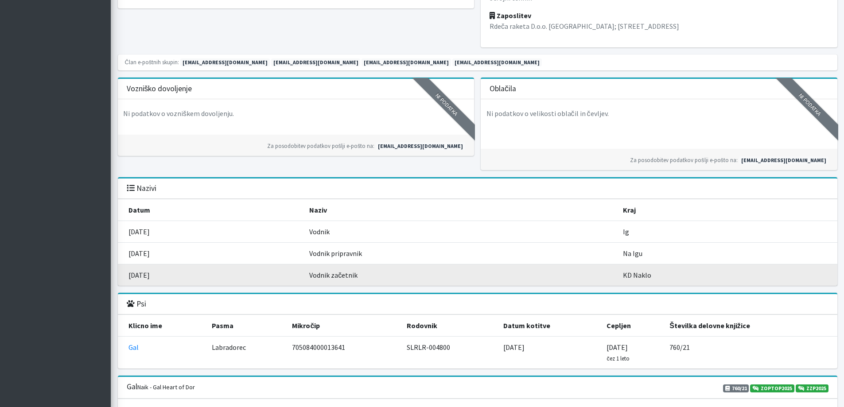
drag, startPoint x: 143, startPoint y: 278, endPoint x: 164, endPoint y: 272, distance: 22.1
click at [163, 275] on td "[DATE]" at bounding box center [211, 275] width 186 height 22
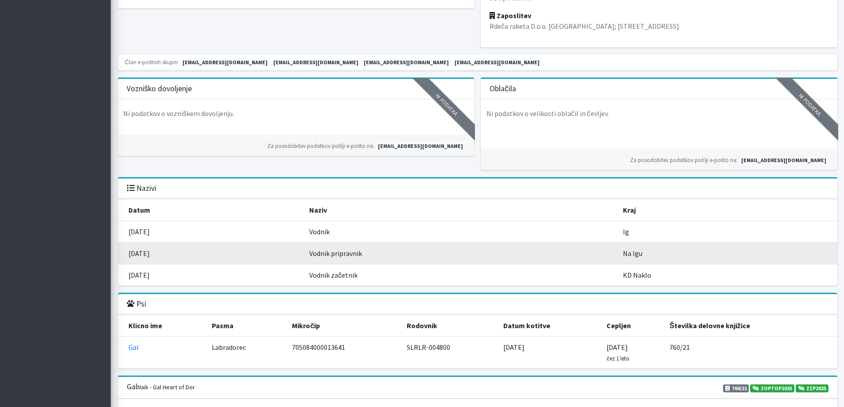
drag, startPoint x: 144, startPoint y: 255, endPoint x: 159, endPoint y: 255, distance: 15.1
click at [159, 255] on td "15.04.2018" at bounding box center [211, 254] width 186 height 22
click at [166, 252] on td "15.04.2018" at bounding box center [211, 254] width 186 height 22
click at [164, 262] on td "15.04.2018" at bounding box center [211, 254] width 186 height 22
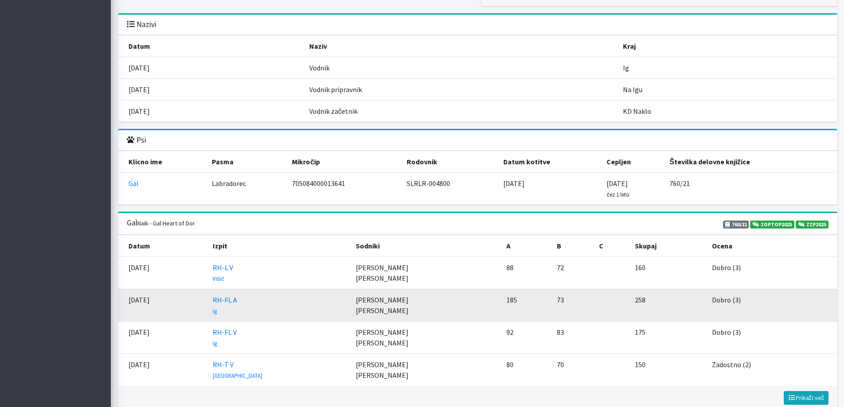
scroll to position [797, 0]
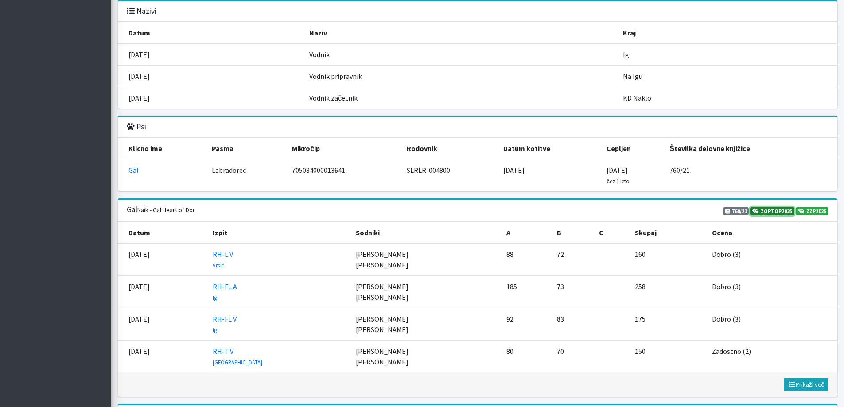
click at [779, 210] on link "ZOPTOP2025" at bounding box center [772, 211] width 44 height 8
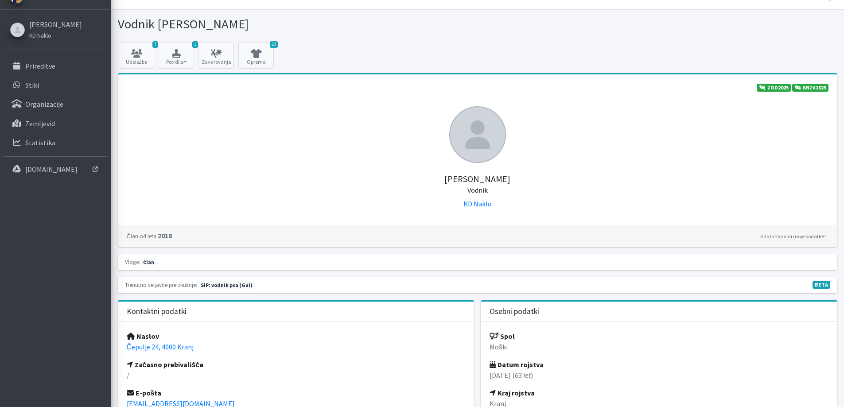
scroll to position [0, 0]
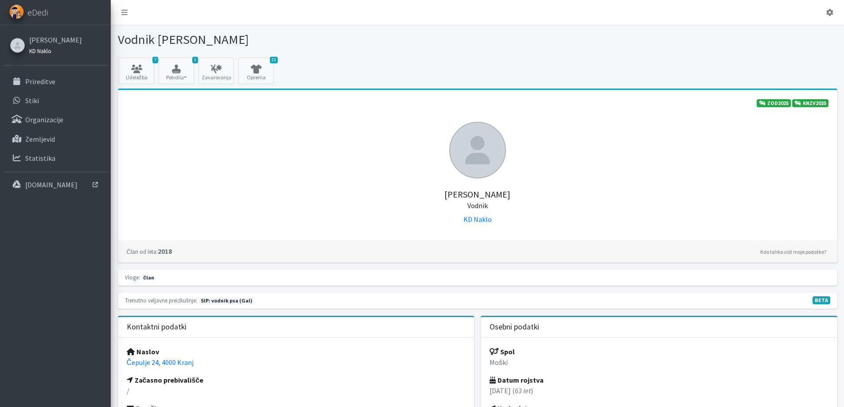
click at [47, 50] on small "KD Naklo" at bounding box center [40, 50] width 22 height 7
click at [38, 103] on p "Stiki" at bounding box center [32, 100] width 14 height 9
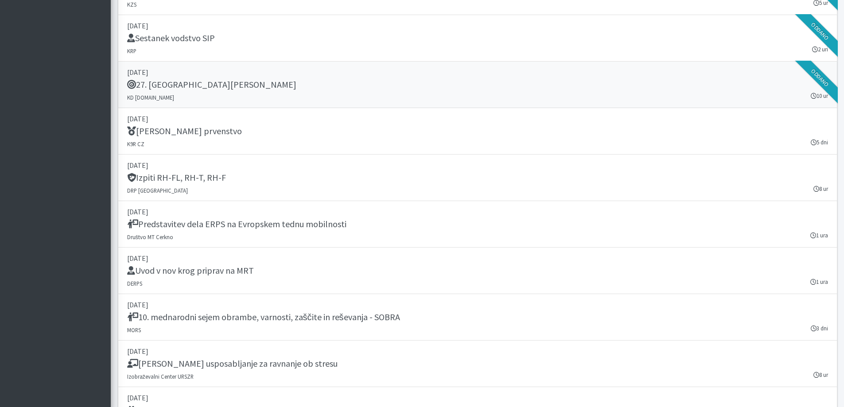
scroll to position [1240, 0]
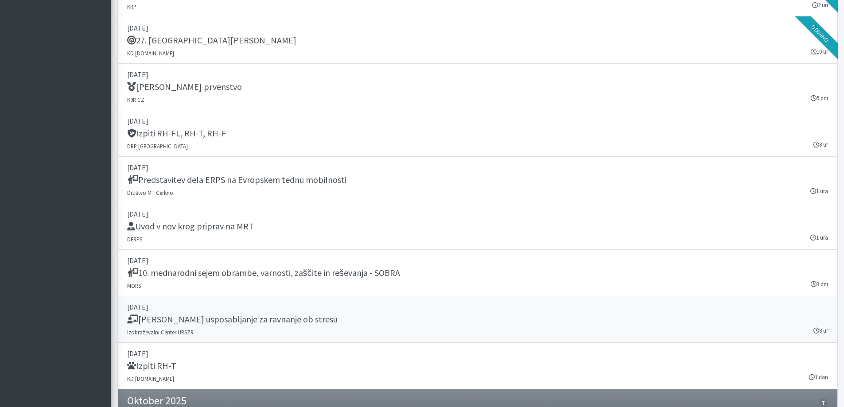
click at [170, 325] on h5 "[PERSON_NAME] usposabljanje za ravnanje ob stresu" at bounding box center [232, 319] width 210 height 11
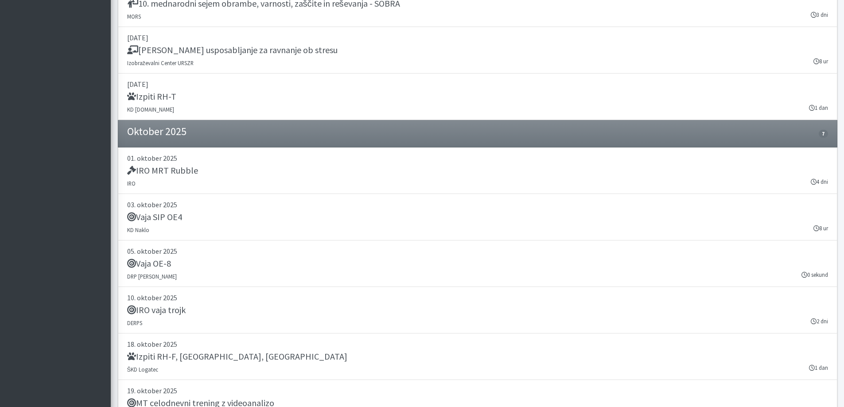
scroll to position [1386, 0]
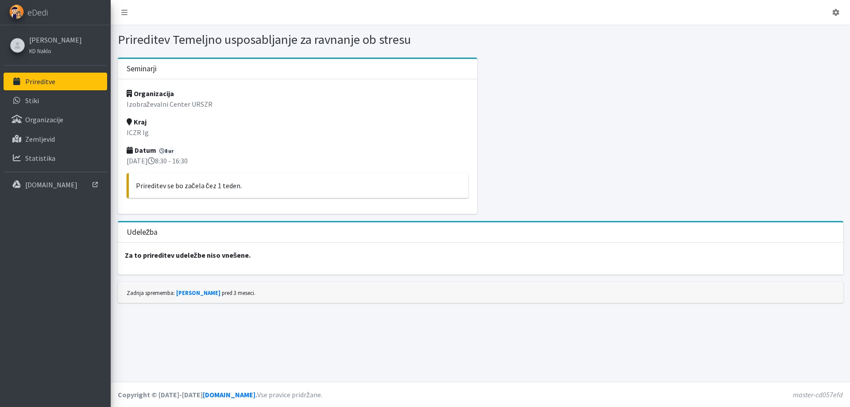
drag, startPoint x: 129, startPoint y: 161, endPoint x: 214, endPoint y: 159, distance: 85.0
click at [214, 159] on p "26. september 2025 8:30 - 16:30" at bounding box center [298, 160] width 342 height 11
click at [221, 159] on p "26. september 2025 8:30 - 16:30" at bounding box center [298, 160] width 342 height 11
drag, startPoint x: 194, startPoint y: 159, endPoint x: 232, endPoint y: 159, distance: 37.6
click at [232, 159] on p "26. september 2025 8:30 - 16:30" at bounding box center [298, 160] width 342 height 11
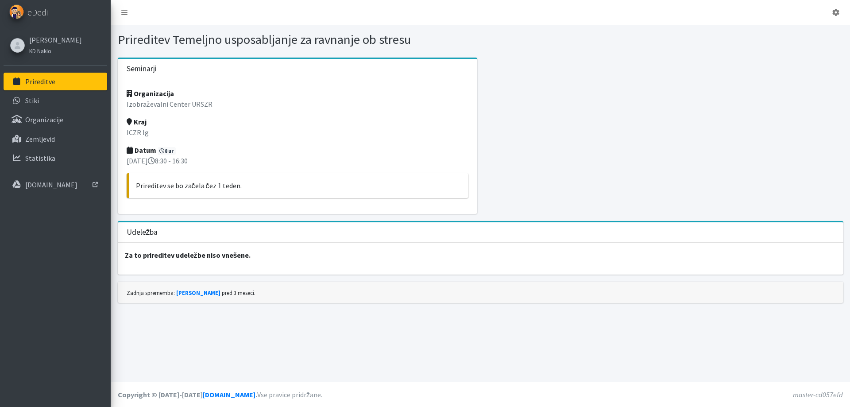
click at [232, 159] on p "26. september 2025 8:30 - 16:30" at bounding box center [298, 160] width 342 height 11
drag, startPoint x: 192, startPoint y: 159, endPoint x: 229, endPoint y: 162, distance: 37.8
click at [229, 162] on p "26. september 2025 8:30 - 16:30" at bounding box center [298, 160] width 342 height 11
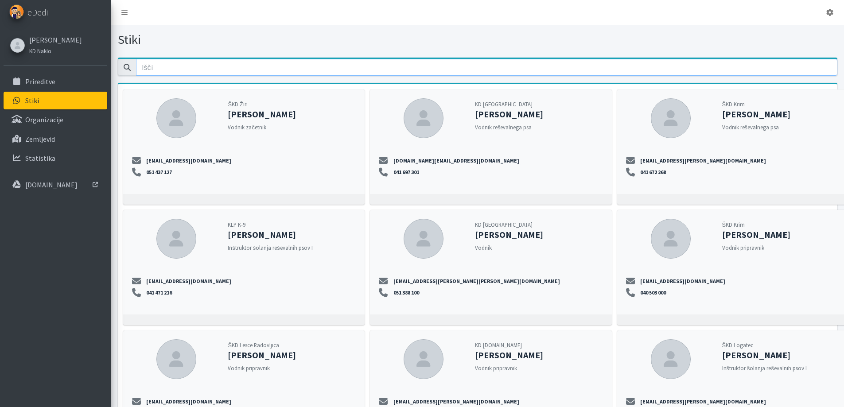
click at [160, 66] on input "email" at bounding box center [486, 67] width 701 height 17
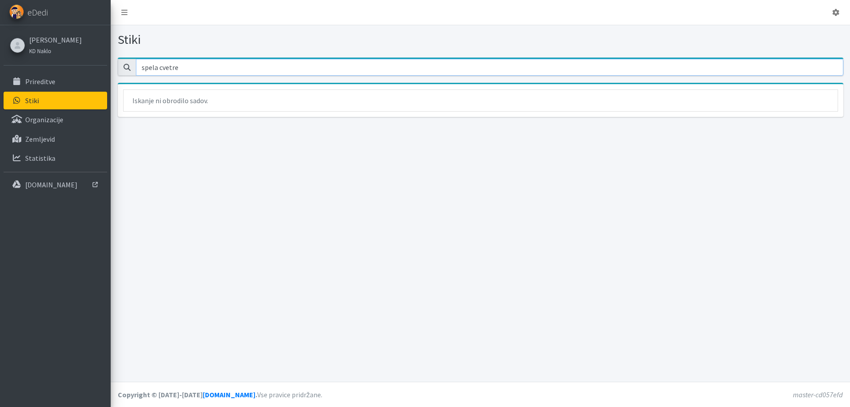
type input "spela cvetre"
click at [43, 81] on p "Prireditve" at bounding box center [40, 81] width 30 height 9
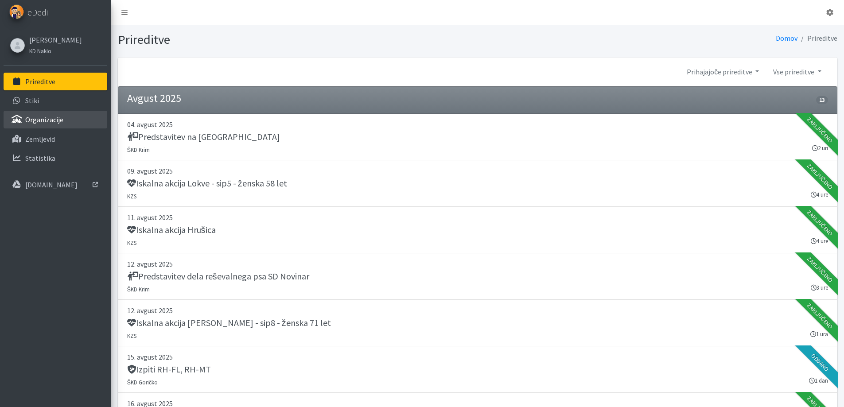
click at [43, 119] on p "Organizacije" at bounding box center [44, 119] width 38 height 9
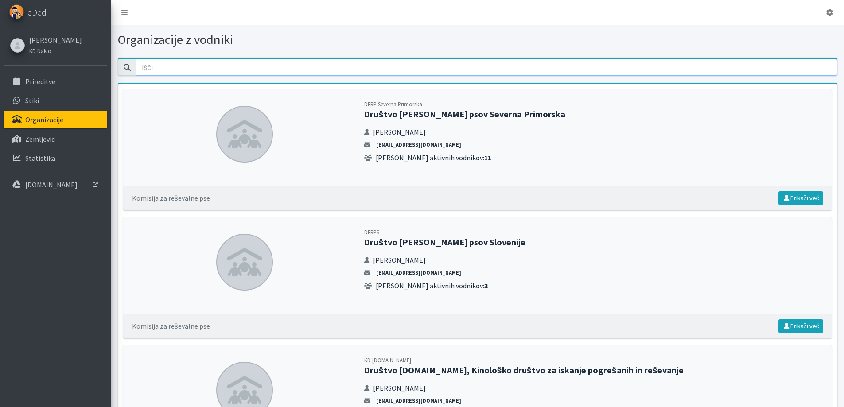
drag, startPoint x: 159, startPoint y: 69, endPoint x: 104, endPoint y: 60, distance: 55.6
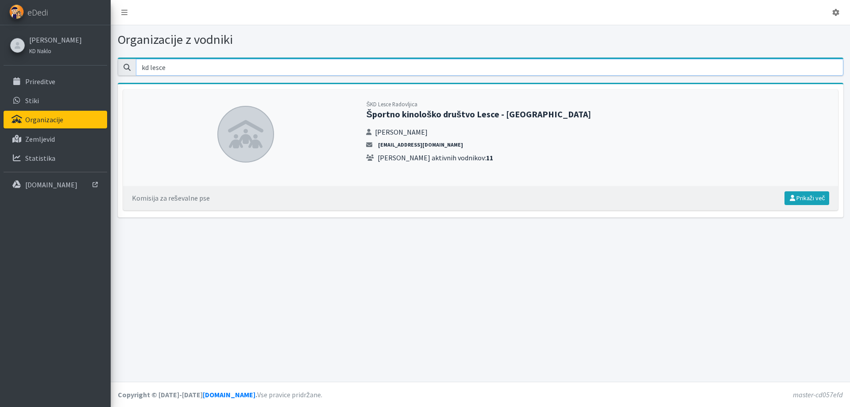
type input "kd lesce"
click at [807, 197] on link "Prikaži več" at bounding box center [807, 198] width 45 height 14
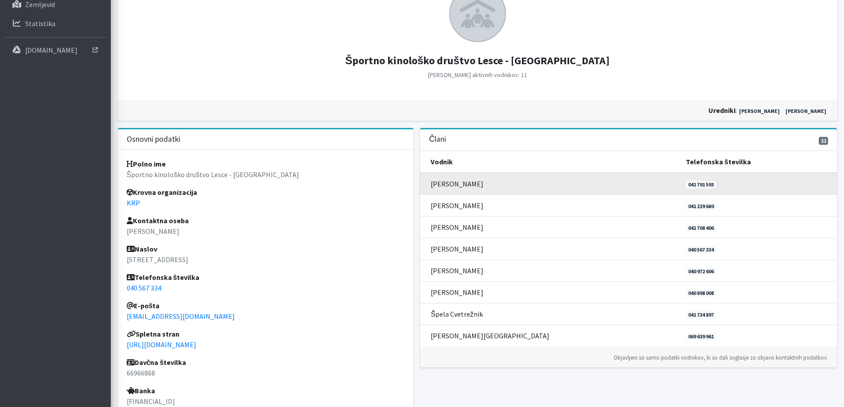
scroll to position [89, 0]
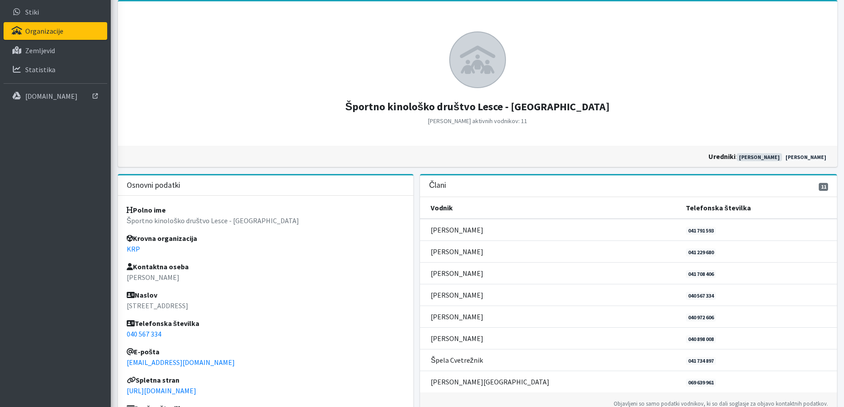
click at [776, 156] on link "Nejc Kramarič" at bounding box center [758, 157] width 45 height 8
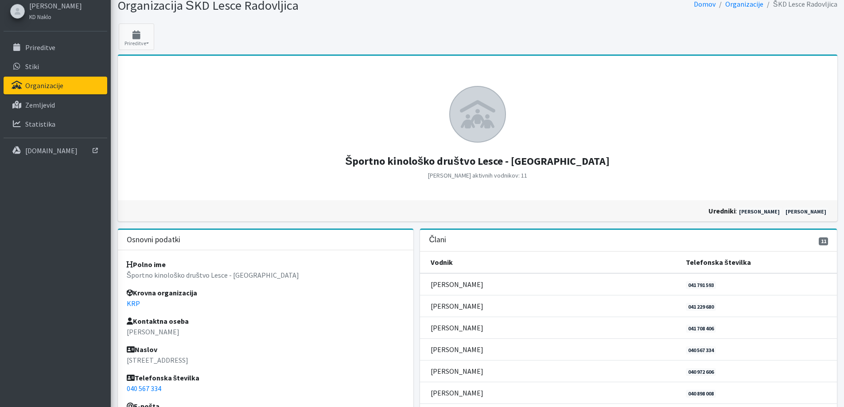
scroll to position [0, 0]
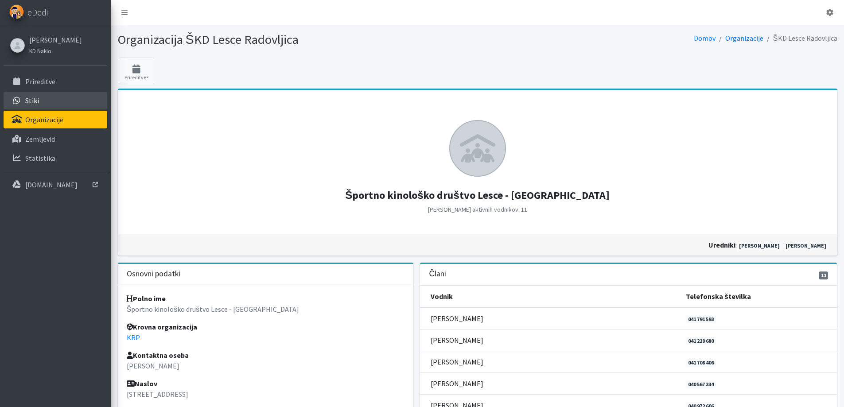
click at [36, 101] on p "Stiki" at bounding box center [32, 100] width 14 height 9
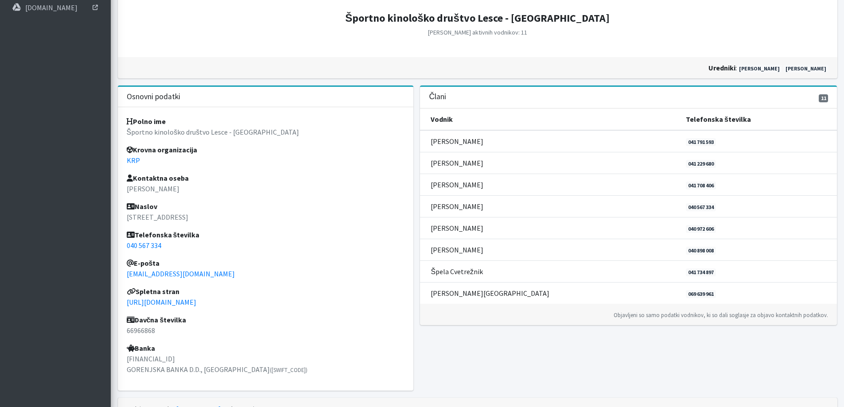
scroll to position [221, 0]
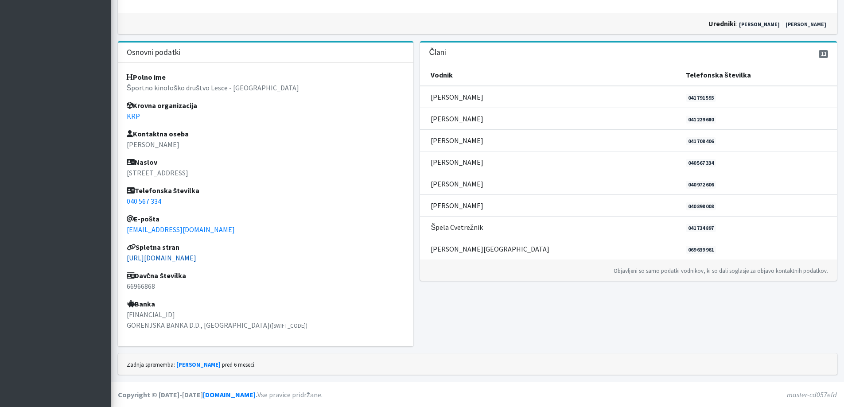
click at [166, 258] on link "https://www.skd-lr.si/" at bounding box center [162, 257] width 70 height 9
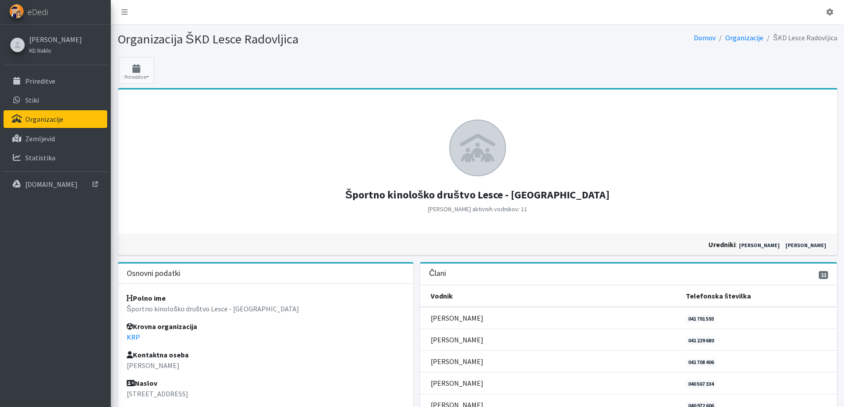
scroll to position [0, 0]
click at [123, 14] on icon at bounding box center [124, 12] width 6 height 7
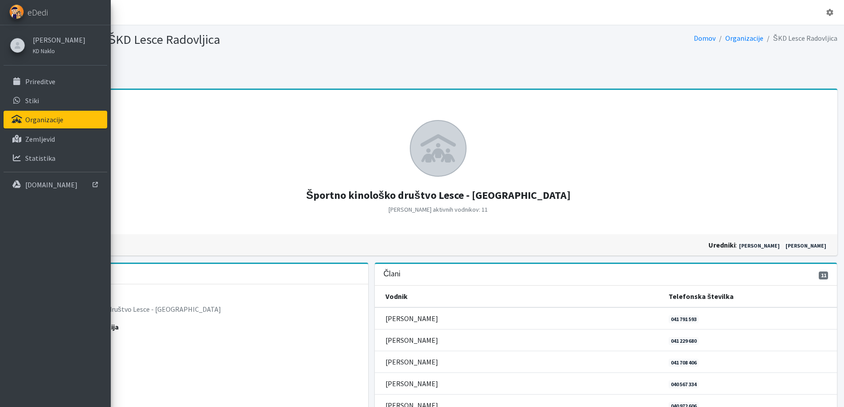
click at [45, 125] on link "Organizacije" at bounding box center [56, 120] width 104 height 18
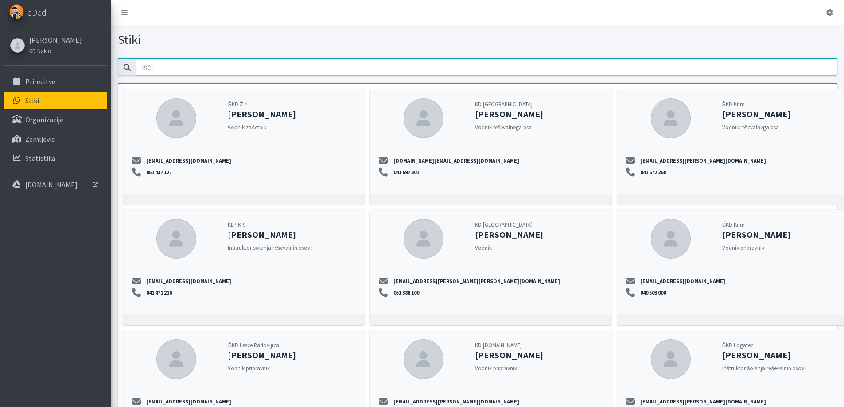
click at [150, 68] on input "email" at bounding box center [486, 67] width 701 height 17
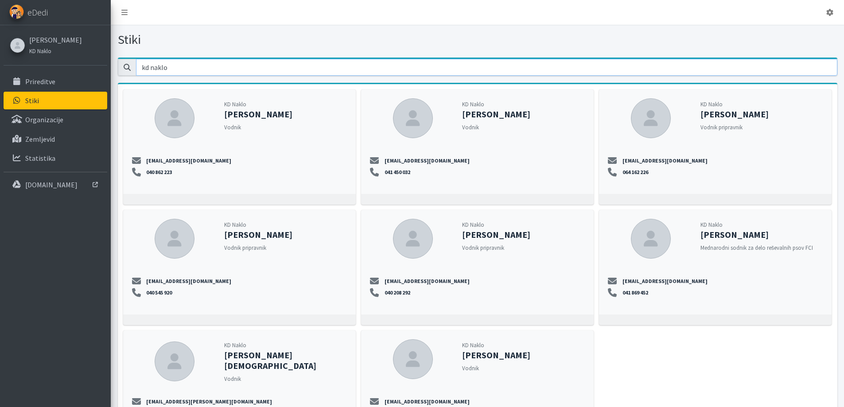
type input "kd naklo"
click at [471, 123] on div "KD Naklo Brane Erjavec Vodnik" at bounding box center [523, 115] width 123 height 34
click at [400, 113] on div at bounding box center [413, 118] width 40 height 40
click at [406, 116] on icon at bounding box center [413, 118] width 20 height 16
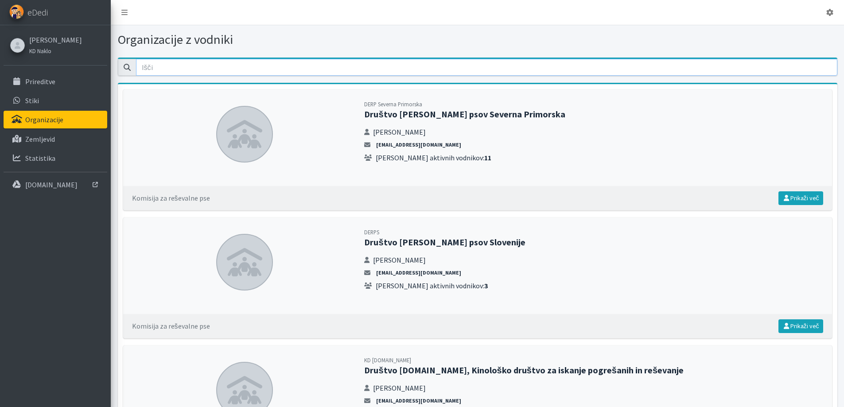
drag, startPoint x: 155, startPoint y: 68, endPoint x: 158, endPoint y: 64, distance: 4.8
click at [156, 67] on input "email" at bounding box center [486, 67] width 701 height 17
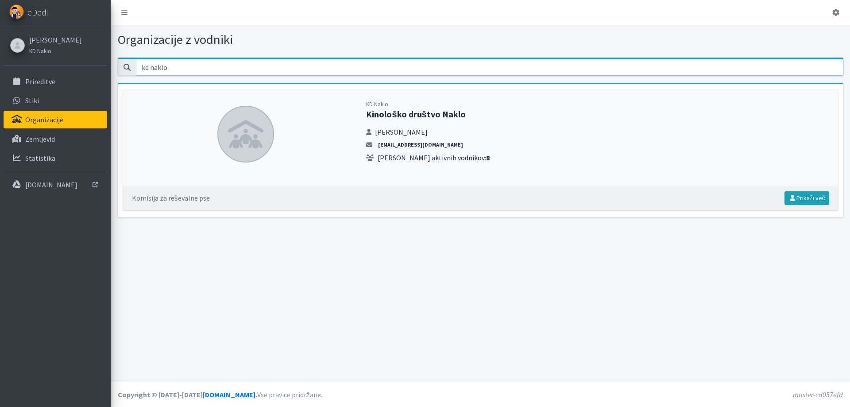
type input "kd naklo"
click at [809, 195] on link "Prikaži več" at bounding box center [807, 198] width 45 height 14
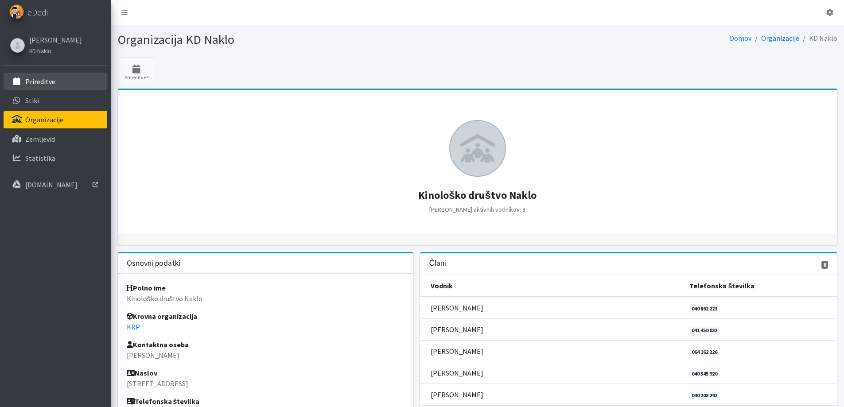
click at [37, 86] on link "Prireditve" at bounding box center [56, 82] width 104 height 18
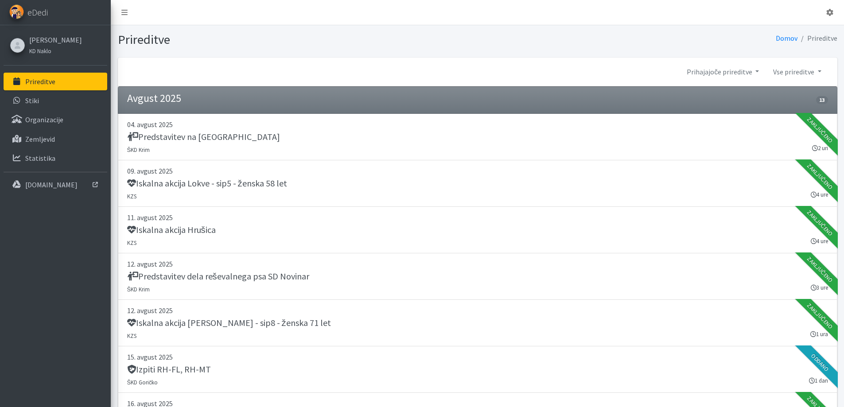
click at [140, 71] on div "Prihajajoče prireditve 2026 2025 2024 2023 2022" at bounding box center [477, 72] width 719 height 29
click at [129, 10] on link at bounding box center [124, 13] width 20 height 18
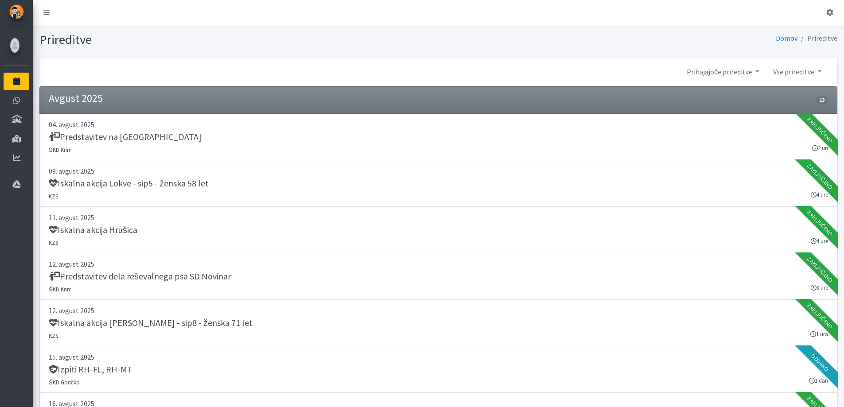
click at [78, 69] on div "Prihajajoče prireditve 2026 2025 2024 2023 2022" at bounding box center [437, 72] width 797 height 29
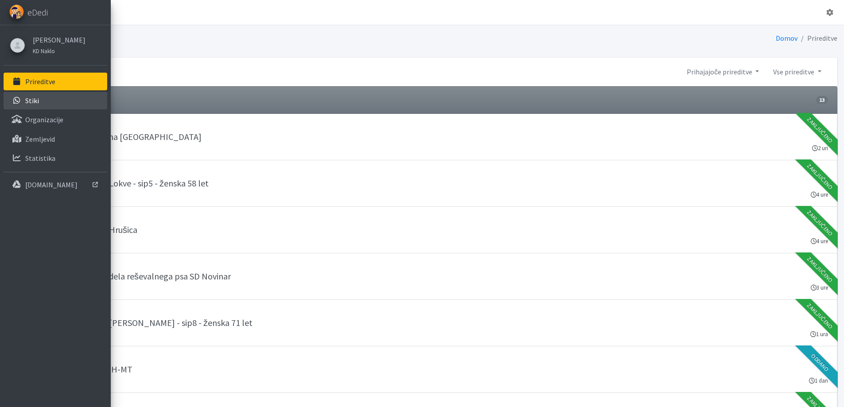
click at [35, 106] on link "Stiki" at bounding box center [56, 101] width 104 height 18
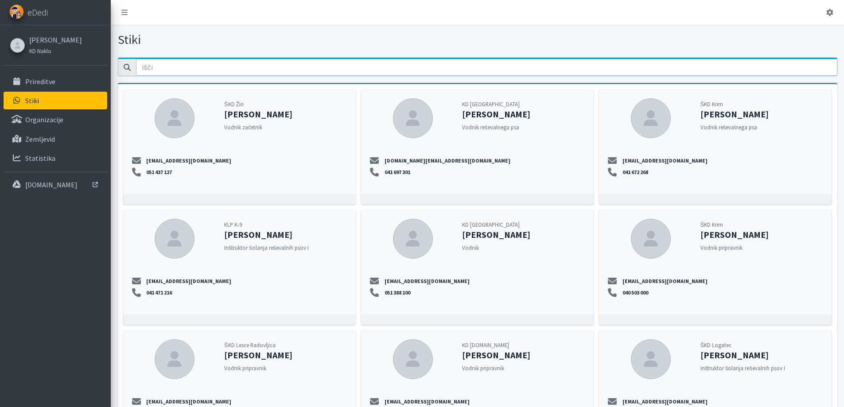
click at [150, 64] on input "email" at bounding box center [486, 67] width 701 height 17
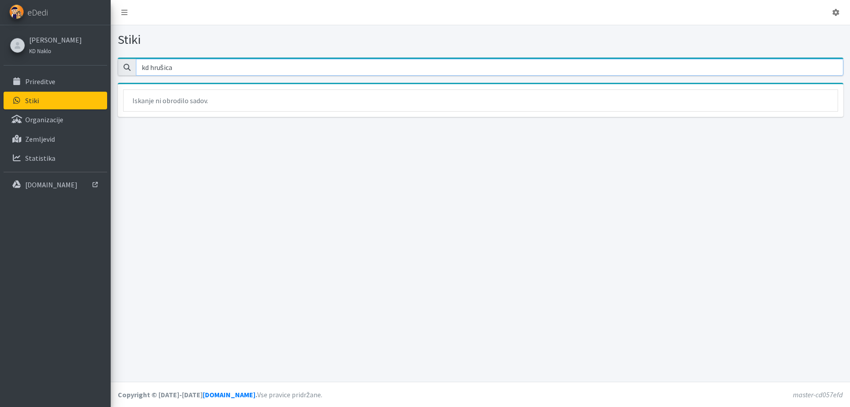
type input "kd hrušica"
click at [180, 70] on input "kd hrušica" at bounding box center [490, 67] width 708 height 17
click at [44, 118] on p "Organizacije" at bounding box center [44, 119] width 38 height 9
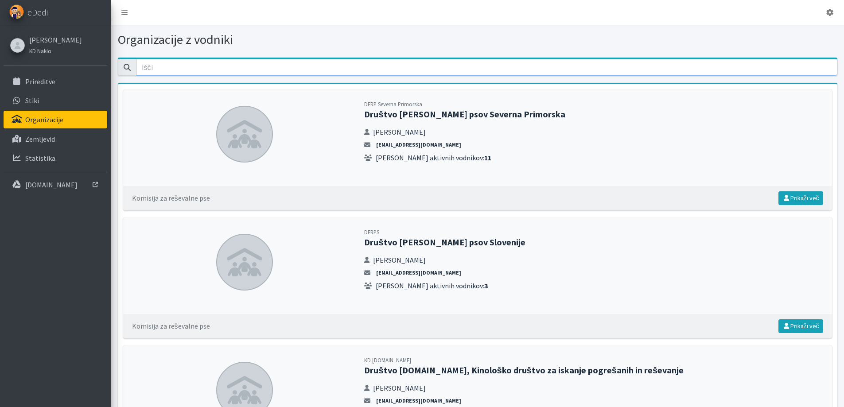
click at [159, 70] on input "email" at bounding box center [486, 67] width 701 height 17
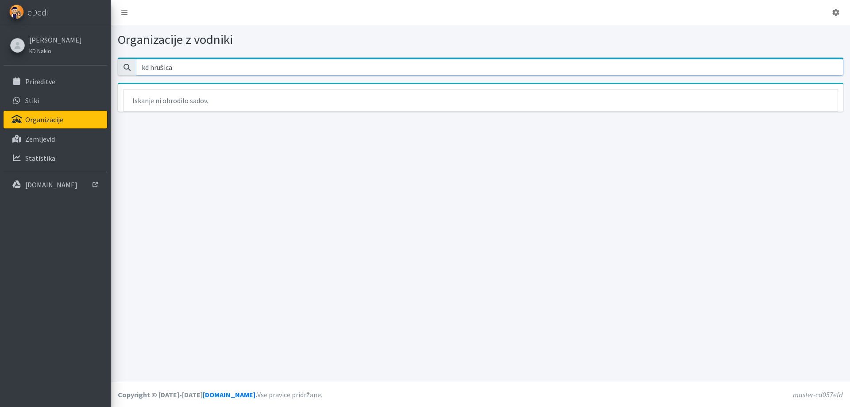
type input "kd hrušica"
click at [213, 70] on input "kd hrušica" at bounding box center [490, 67] width 708 height 17
drag, startPoint x: 189, startPoint y: 70, endPoint x: 139, endPoint y: 68, distance: 50.5
click at [139, 68] on input "kd hrušica" at bounding box center [490, 67] width 708 height 17
drag, startPoint x: 190, startPoint y: 66, endPoint x: 46, endPoint y: 66, distance: 143.9
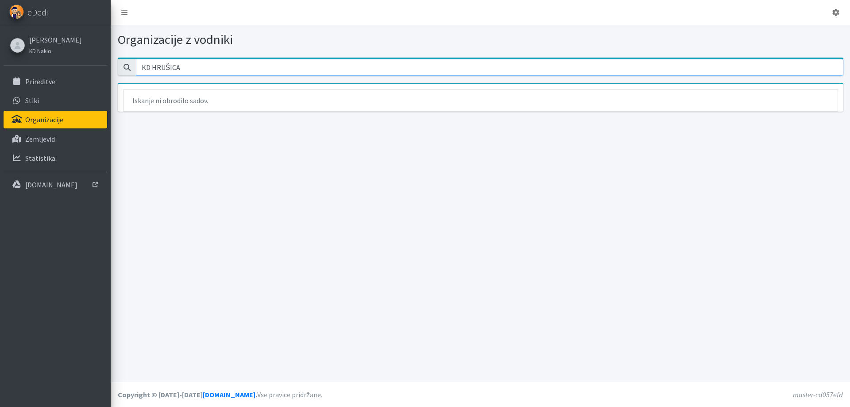
click at [46, 66] on div "Odjavi se eDedi Brane Erjavec KD Naklo Stiki" at bounding box center [425, 203] width 850 height 407
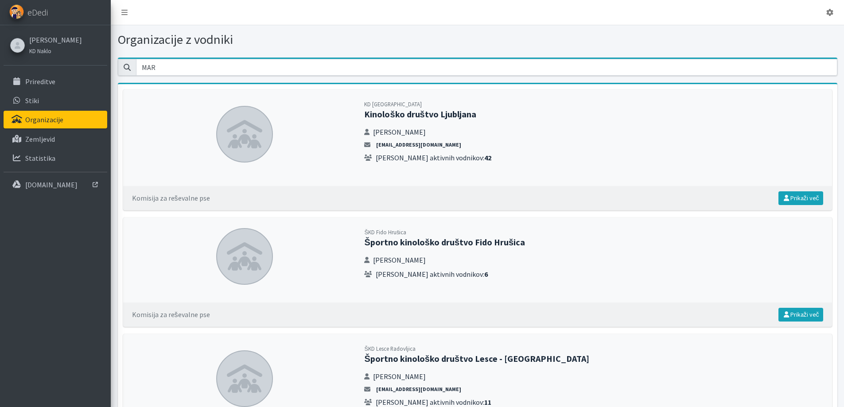
click at [393, 237] on h2 "Športno kinološko društvo Fido Hrušica" at bounding box center [593, 242] width 458 height 11
drag, startPoint x: 163, startPoint y: 68, endPoint x: 137, endPoint y: 66, distance: 25.7
click at [139, 67] on input "MAR" at bounding box center [486, 67] width 701 height 17
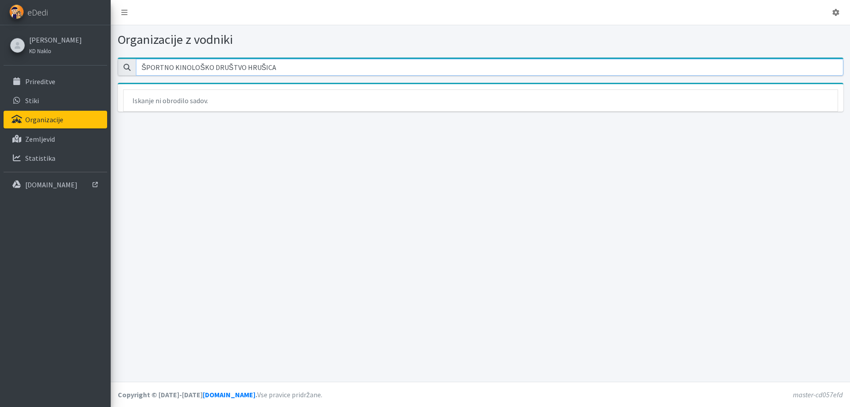
click at [230, 68] on input "ŠPORTNO KINOLOŠKO DRUŠTVO HRUŠICA" at bounding box center [490, 67] width 708 height 17
drag, startPoint x: 212, startPoint y: 67, endPoint x: 315, endPoint y: 59, distance: 103.5
click at [315, 59] on input "ŠPORTNO KINOLOŠKO DRUŠTVO HRUŠICA" at bounding box center [490, 67] width 708 height 17
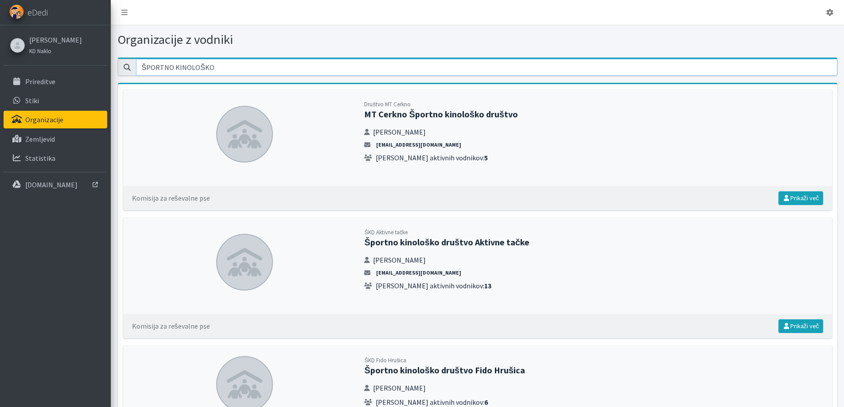
type input "ŠPORTNO KINOLOŠKO"
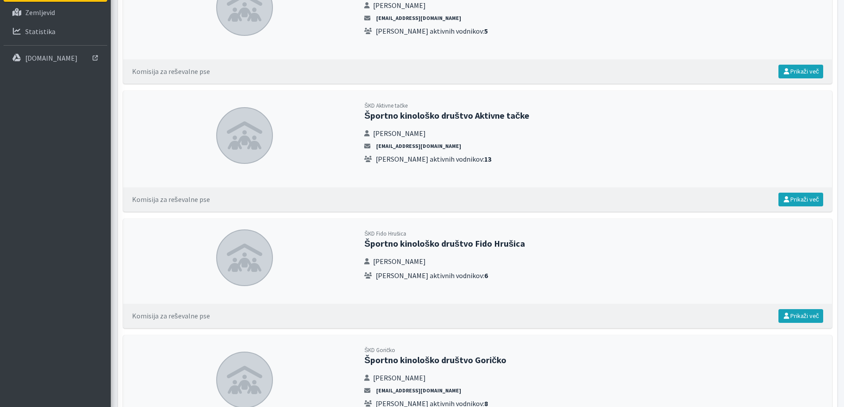
scroll to position [133, 0]
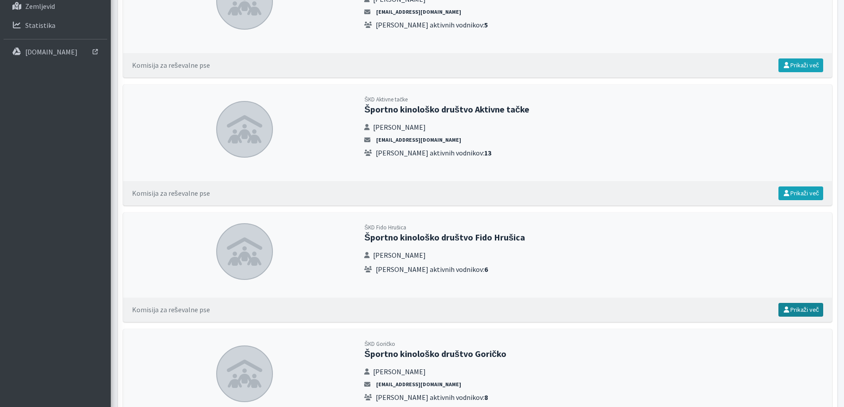
click at [807, 311] on link "Prikaži več" at bounding box center [800, 310] width 45 height 14
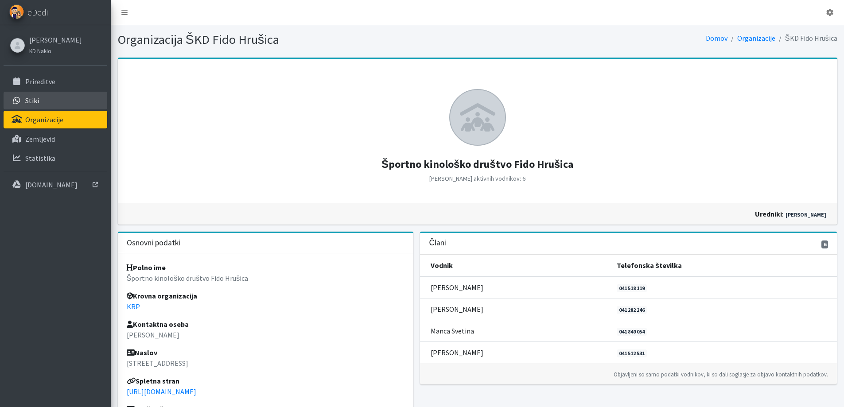
click at [37, 101] on p "Stiki" at bounding box center [32, 100] width 14 height 9
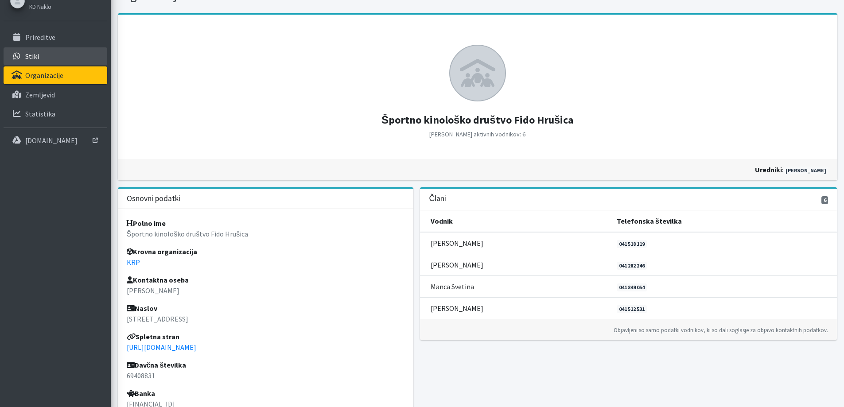
click at [37, 58] on p "Stiki" at bounding box center [32, 56] width 14 height 9
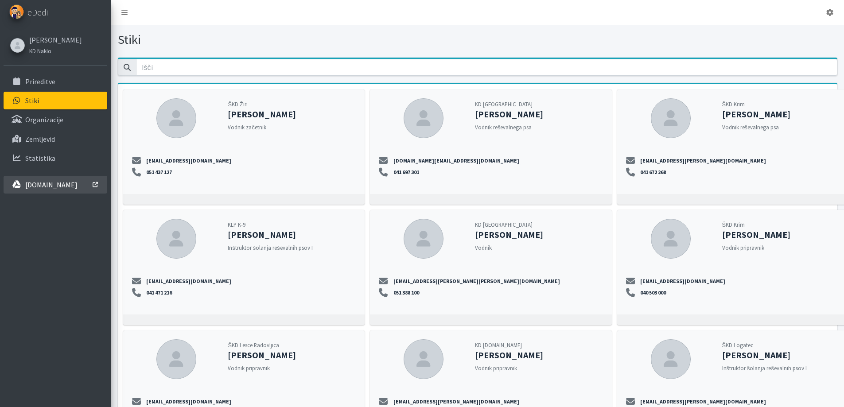
click at [55, 184] on p "[DOMAIN_NAME]" at bounding box center [51, 184] width 52 height 9
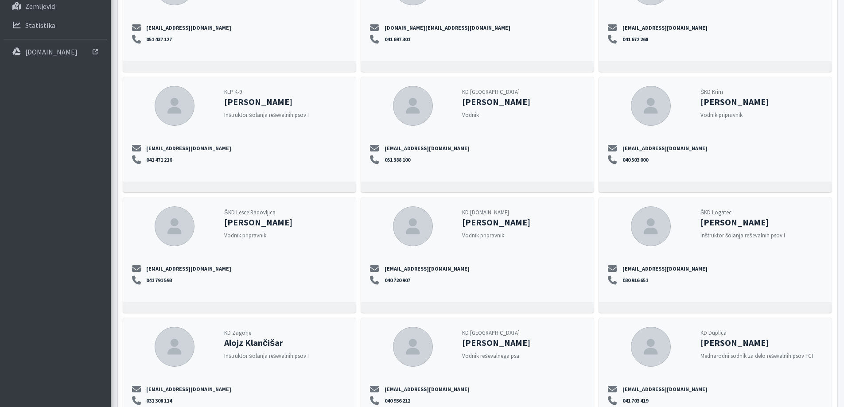
scroll to position [221, 0]
